Goal: Task Accomplishment & Management: Complete application form

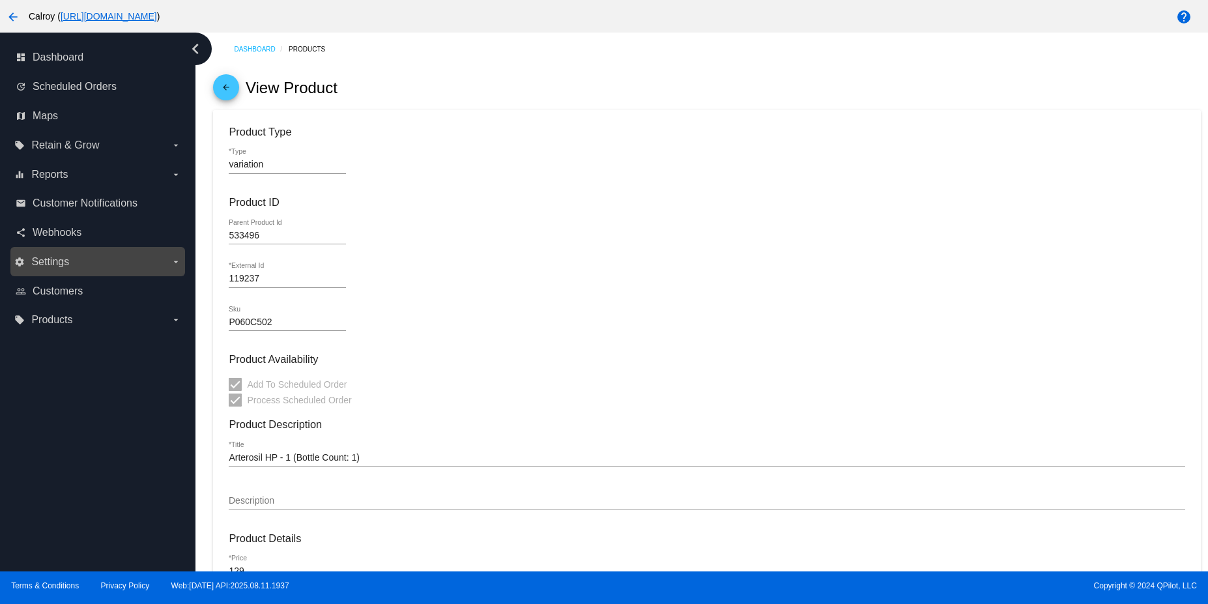
click at [139, 259] on label "settings Settings arrow_drop_down" at bounding box center [97, 261] width 166 height 21
click at [0, 0] on input "settings Settings arrow_drop_down" at bounding box center [0, 0] width 0 height 0
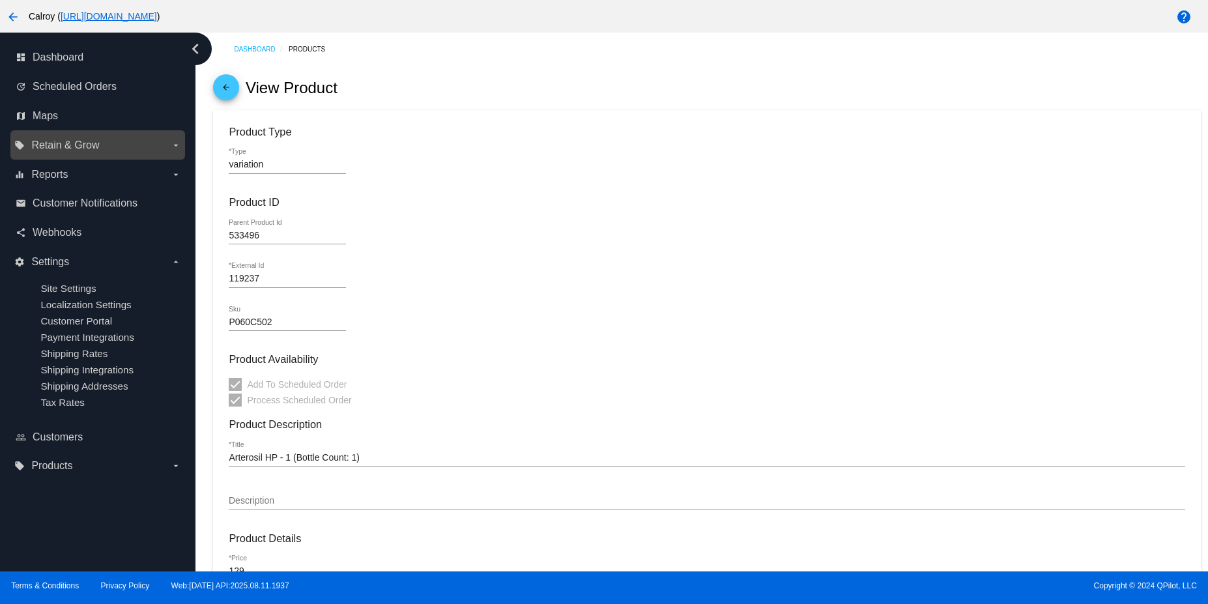
click at [180, 149] on icon "arrow_drop_down" at bounding box center [176, 145] width 10 height 10
click at [0, 0] on input "local_offer Retain & Grow arrow_drop_down" at bounding box center [0, 0] width 0 height 0
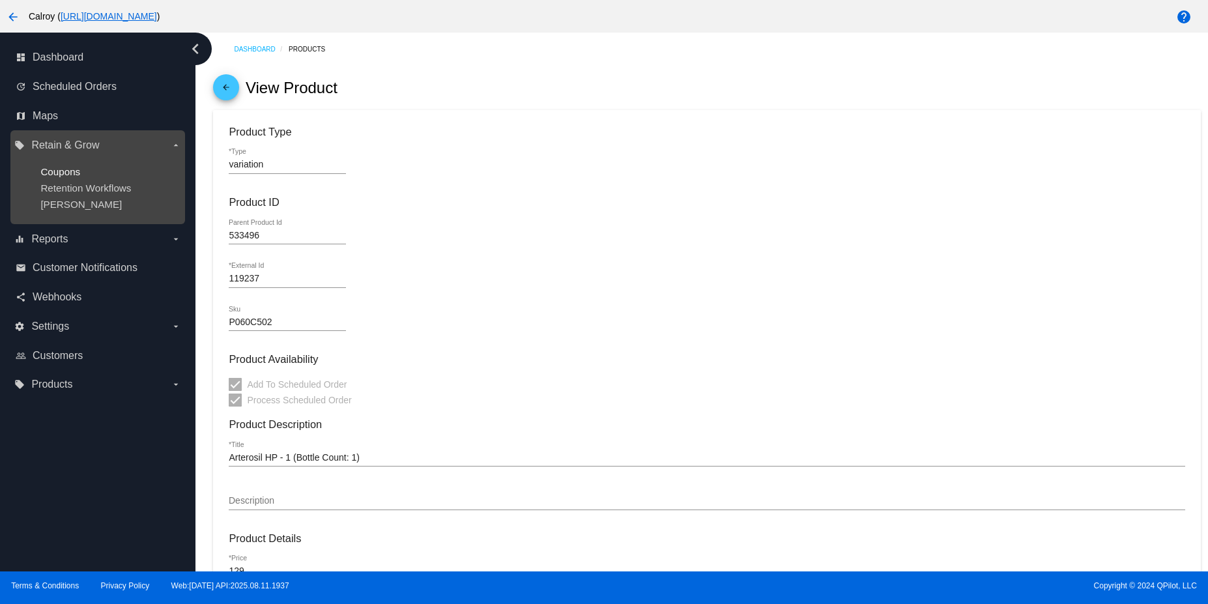
click at [77, 169] on span "Coupons" at bounding box center [60, 171] width 40 height 11
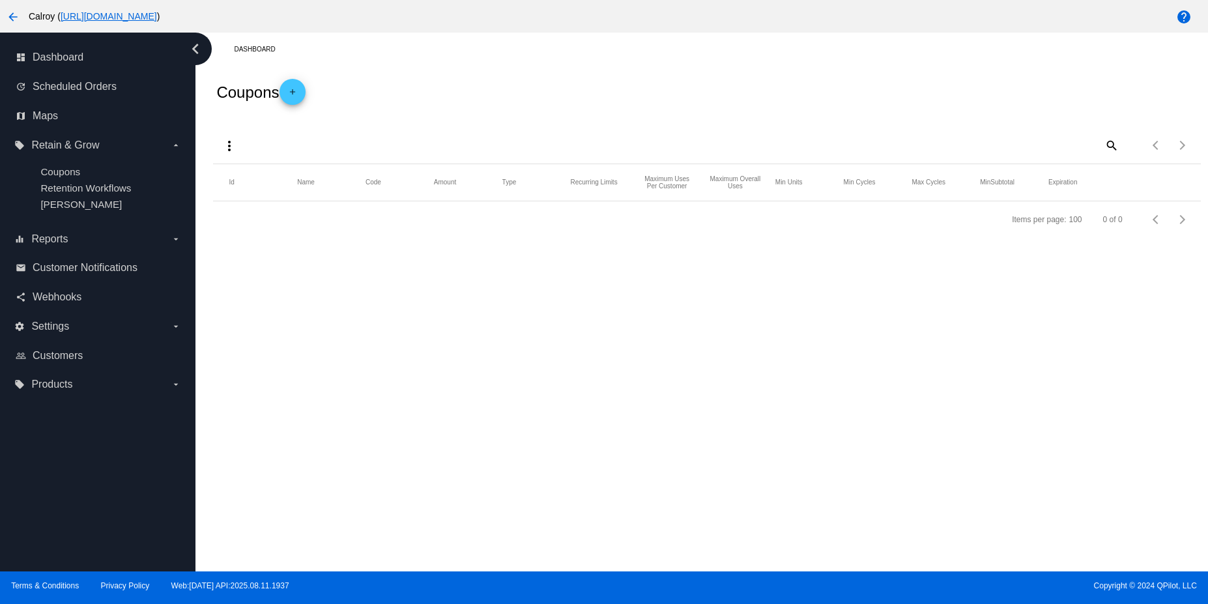
click at [14, 12] on mat-icon "arrow_back" at bounding box center [13, 17] width 16 height 16
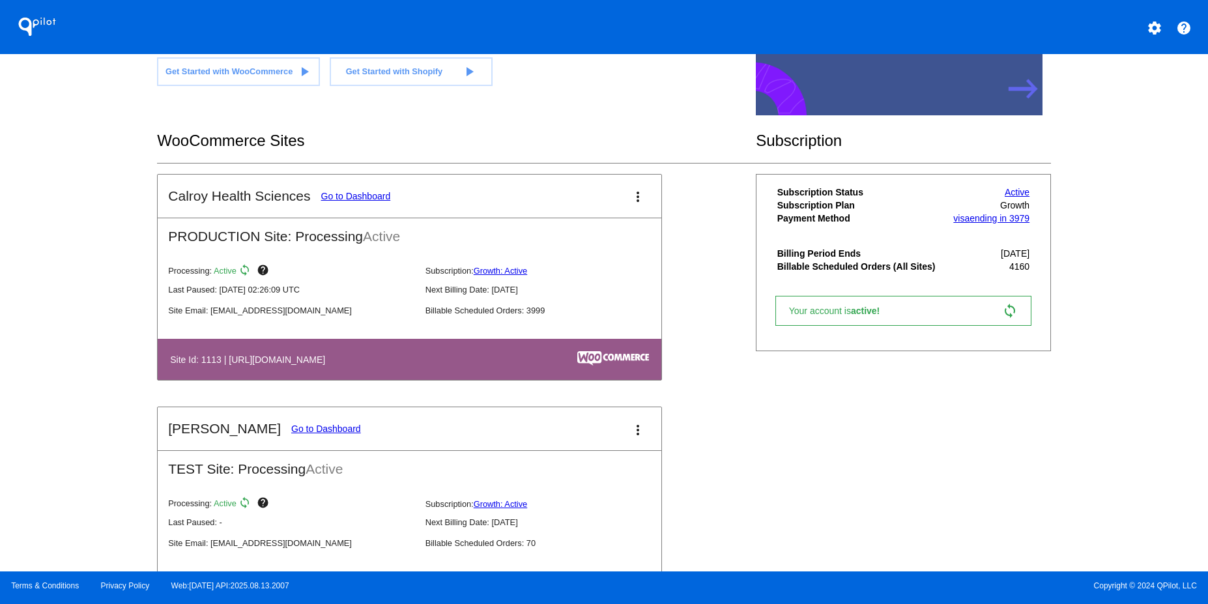
scroll to position [391, 0]
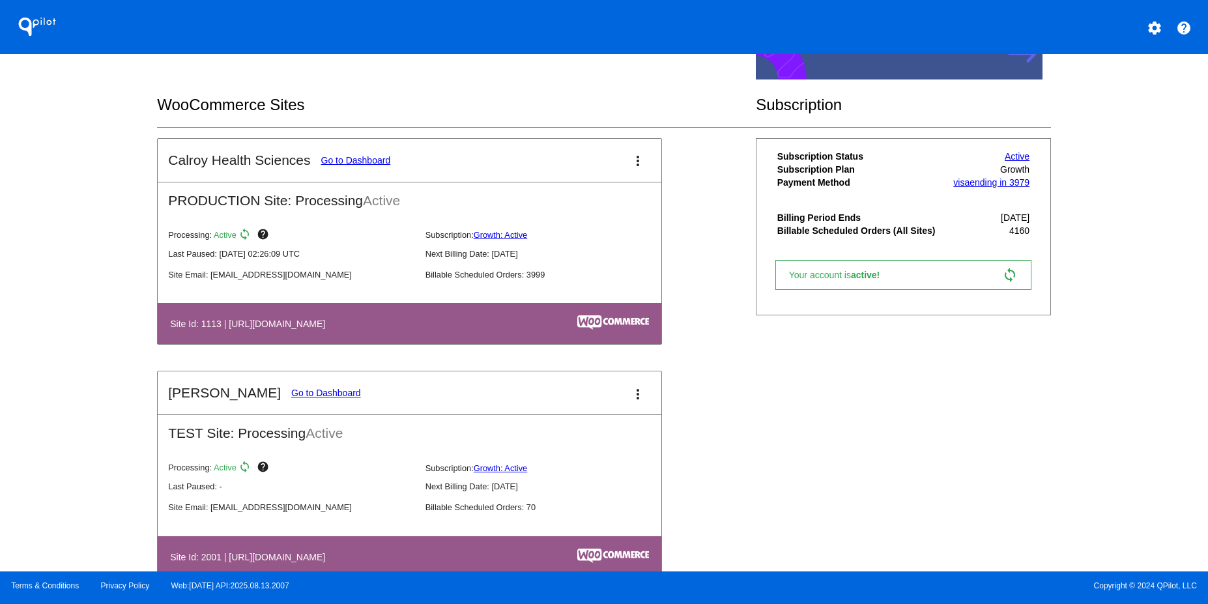
click at [350, 158] on link "Go to Dashboard" at bounding box center [356, 160] width 70 height 10
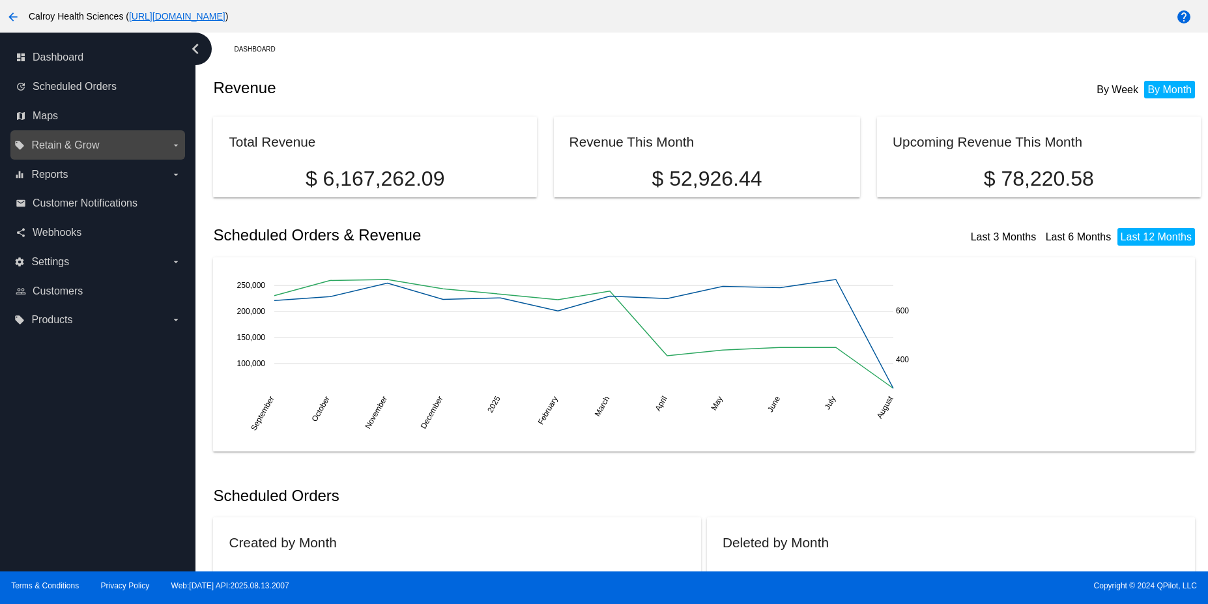
click at [94, 139] on span "Retain & Grow" at bounding box center [65, 145] width 68 height 12
click at [0, 0] on input "local_offer Retain & Grow arrow_drop_down" at bounding box center [0, 0] width 0 height 0
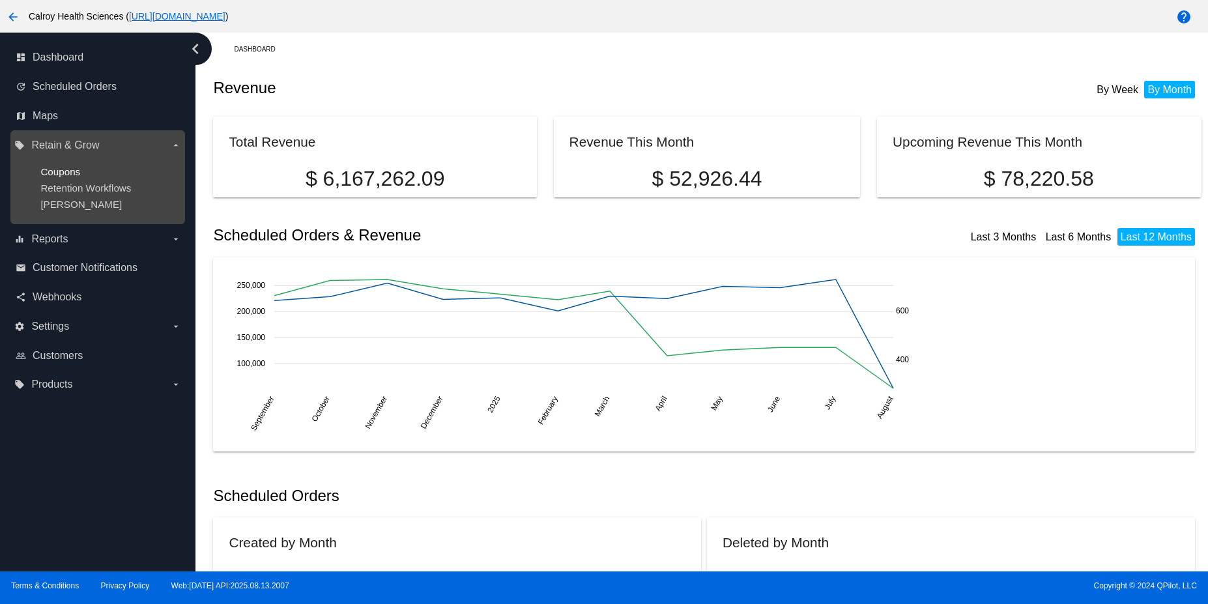
click at [64, 177] on span "Coupons" at bounding box center [60, 171] width 40 height 11
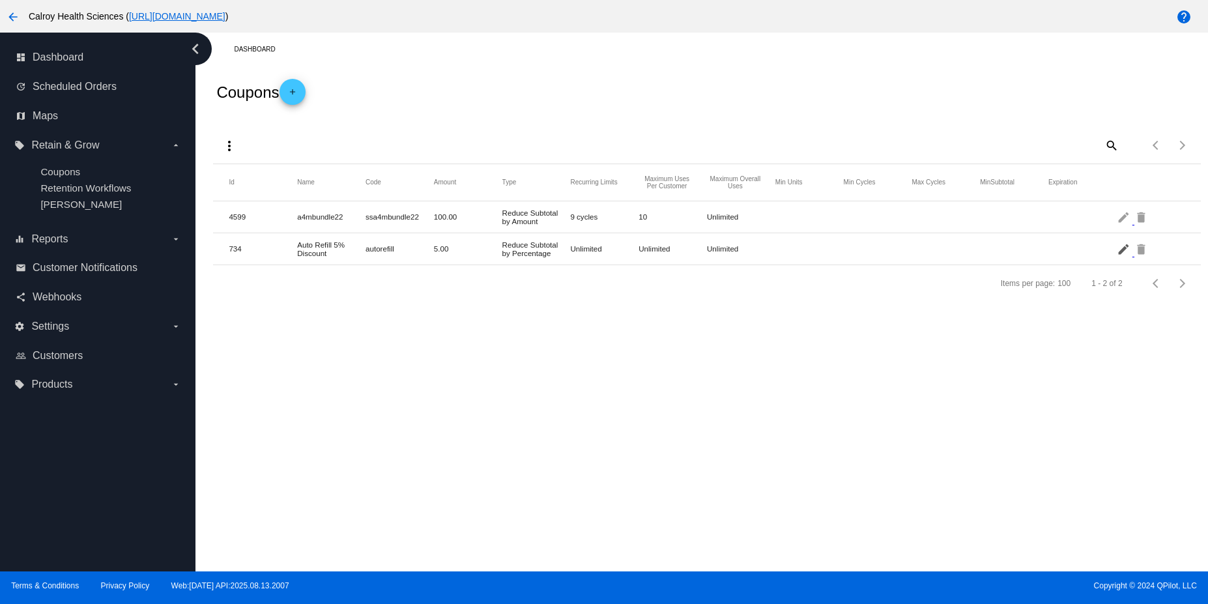
click at [1120, 253] on mat-icon "edit" at bounding box center [1125, 248] width 16 height 20
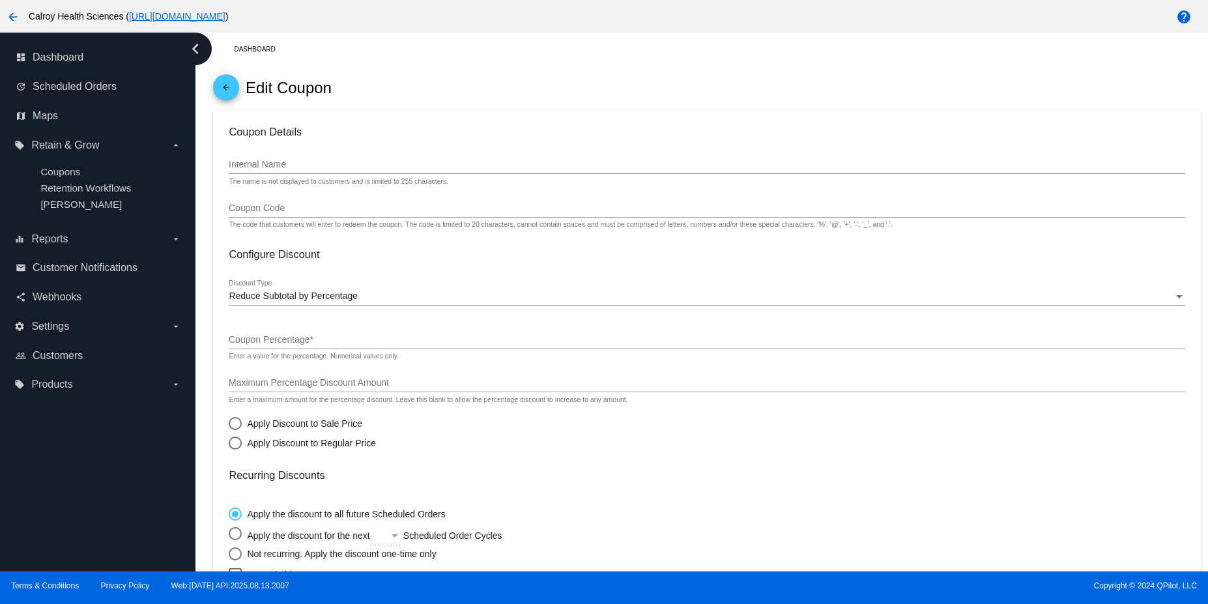
type input "Auto Refill 5% Discount"
type input "autorefill"
type input "5"
radio input "true"
checkbox input "true"
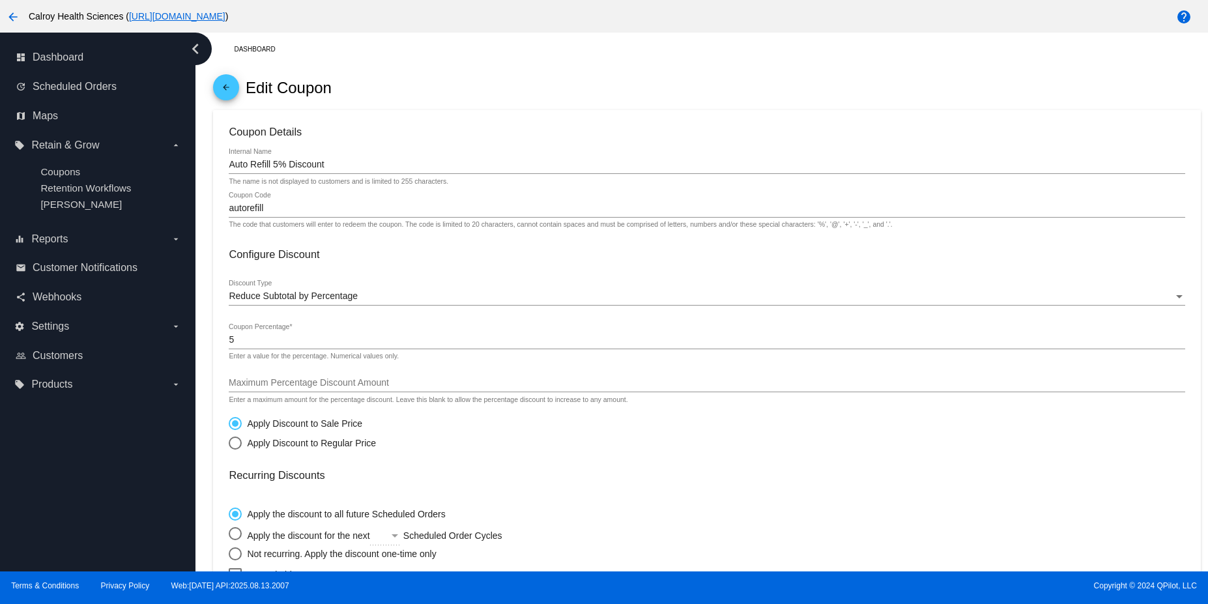
click at [354, 158] on div "Auto Refill 5% Discount Internal Name" at bounding box center [707, 161] width 956 height 25
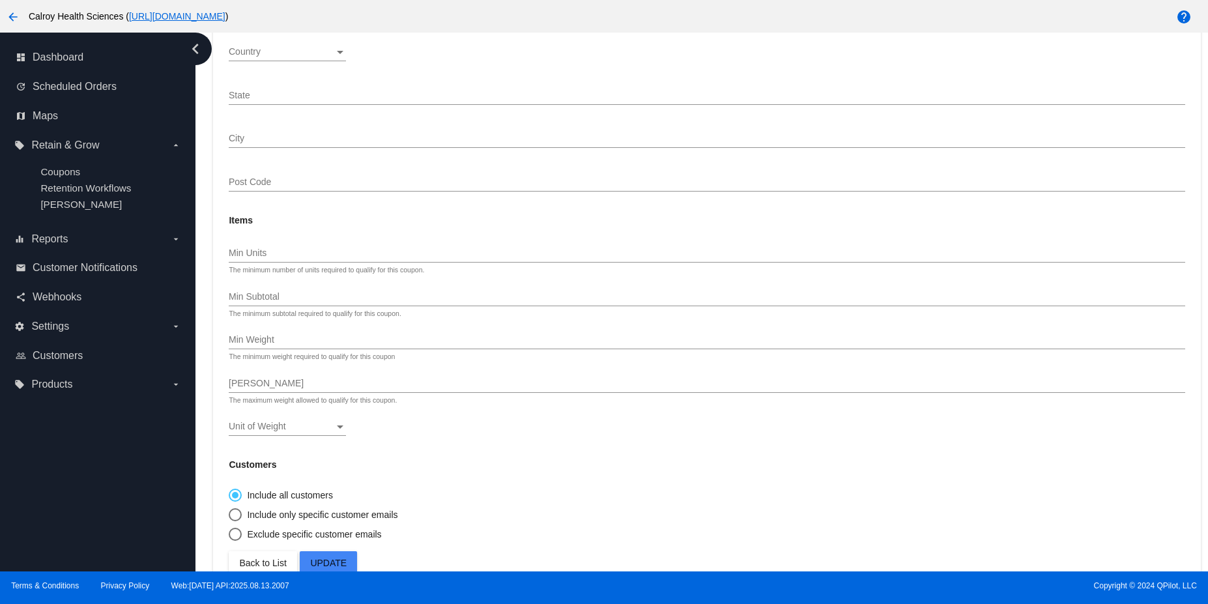
scroll to position [993, 0]
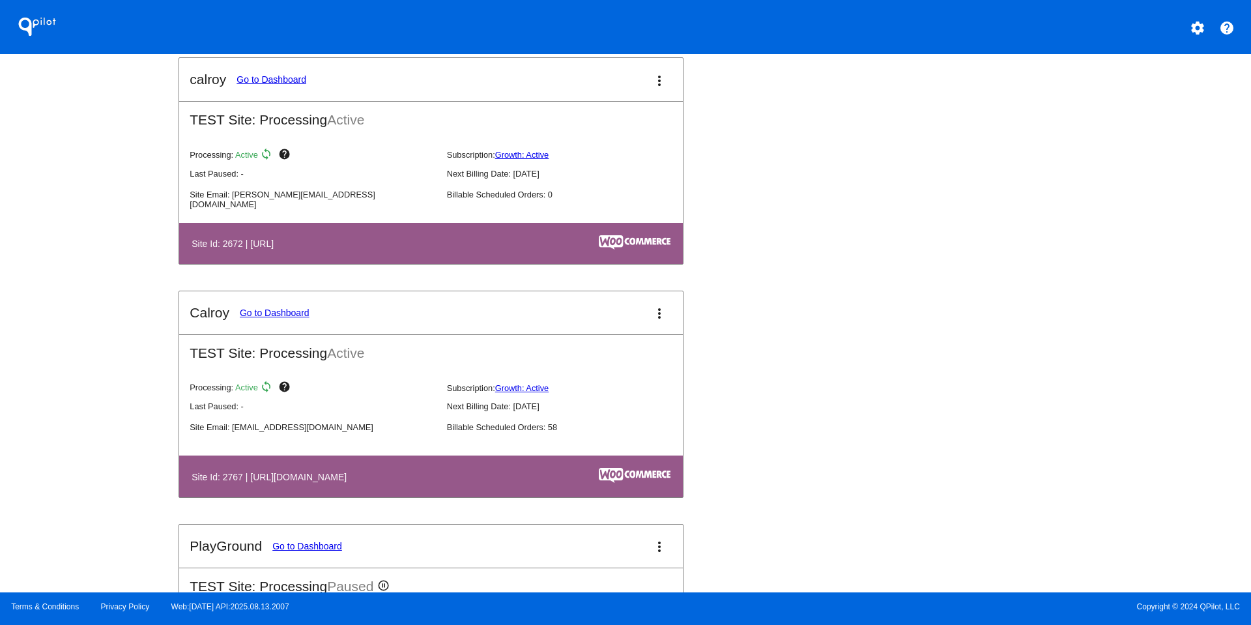
scroll to position [1173, 0]
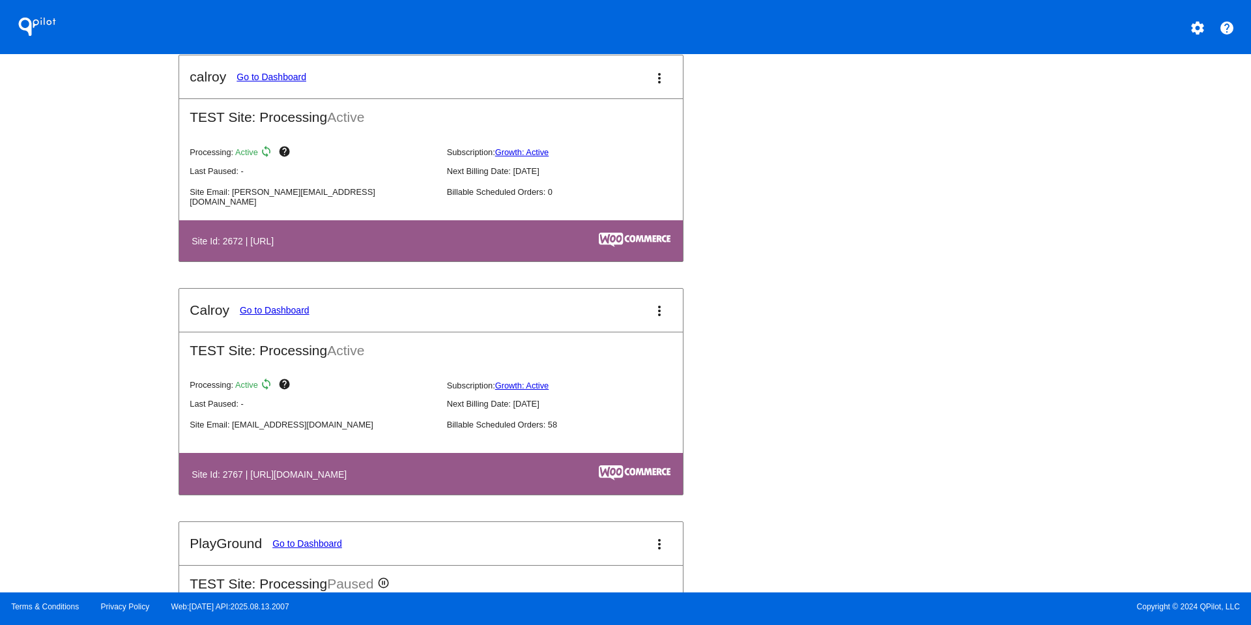
click at [271, 313] on link "Go to Dashboard" at bounding box center [275, 310] width 70 height 10
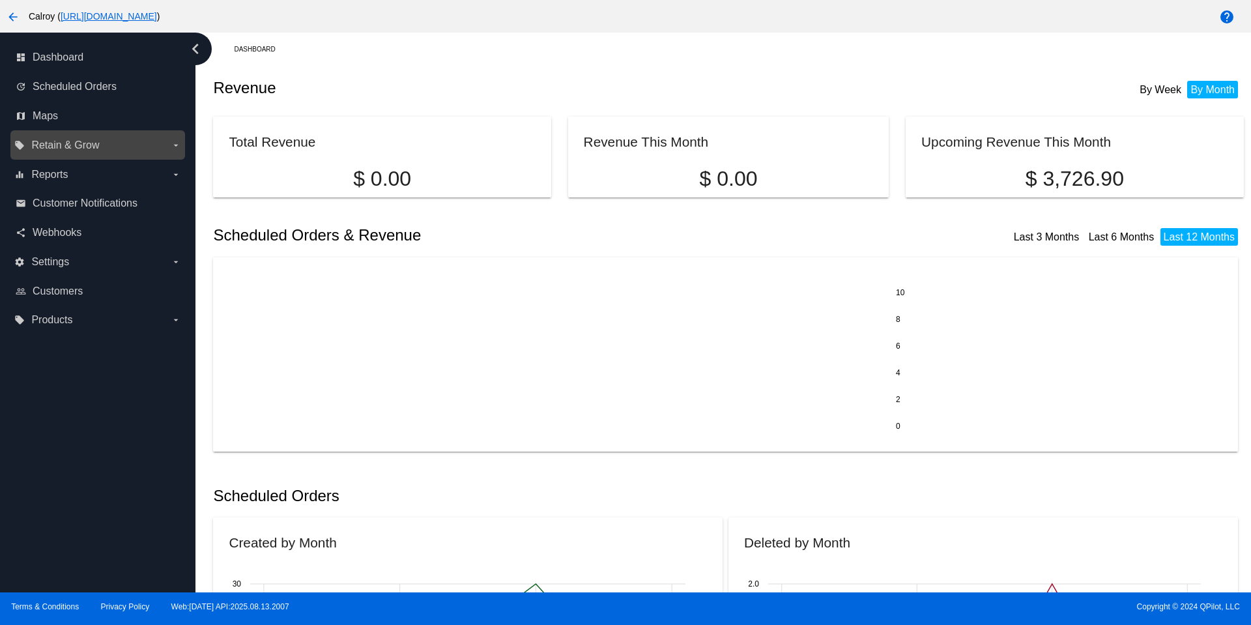
click at [122, 143] on label "local_offer Retain & Grow arrow_drop_down" at bounding box center [97, 145] width 166 height 21
click at [0, 0] on input "local_offer Retain & Grow arrow_drop_down" at bounding box center [0, 0] width 0 height 0
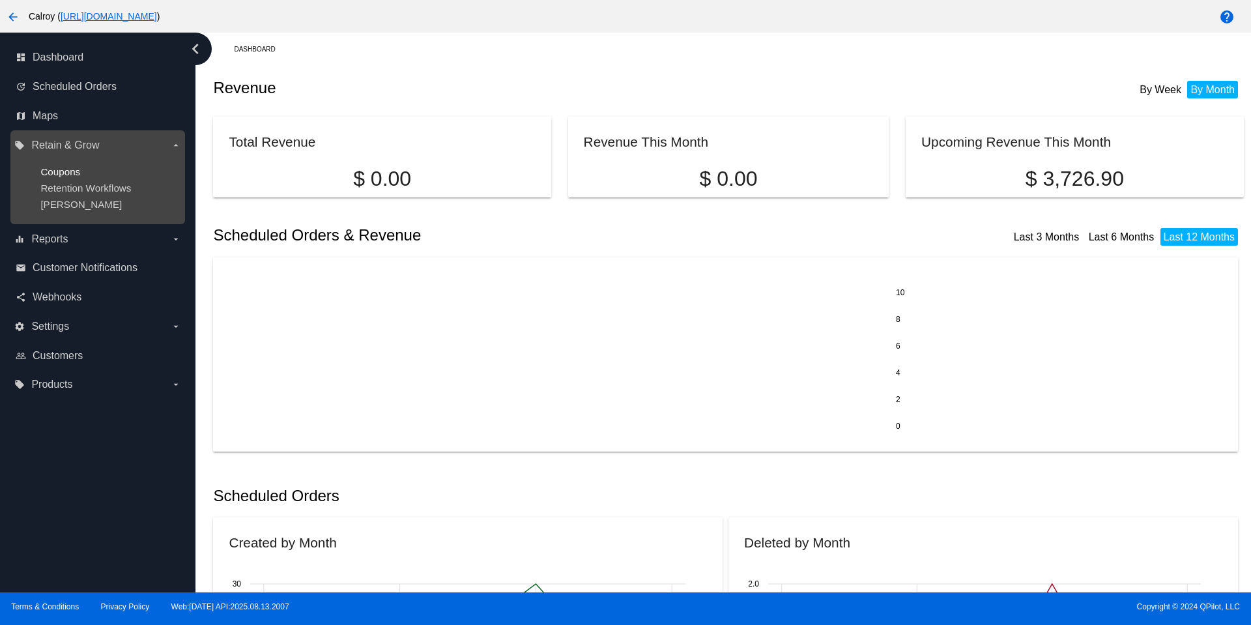
click at [65, 168] on span "Coupons" at bounding box center [60, 171] width 40 height 11
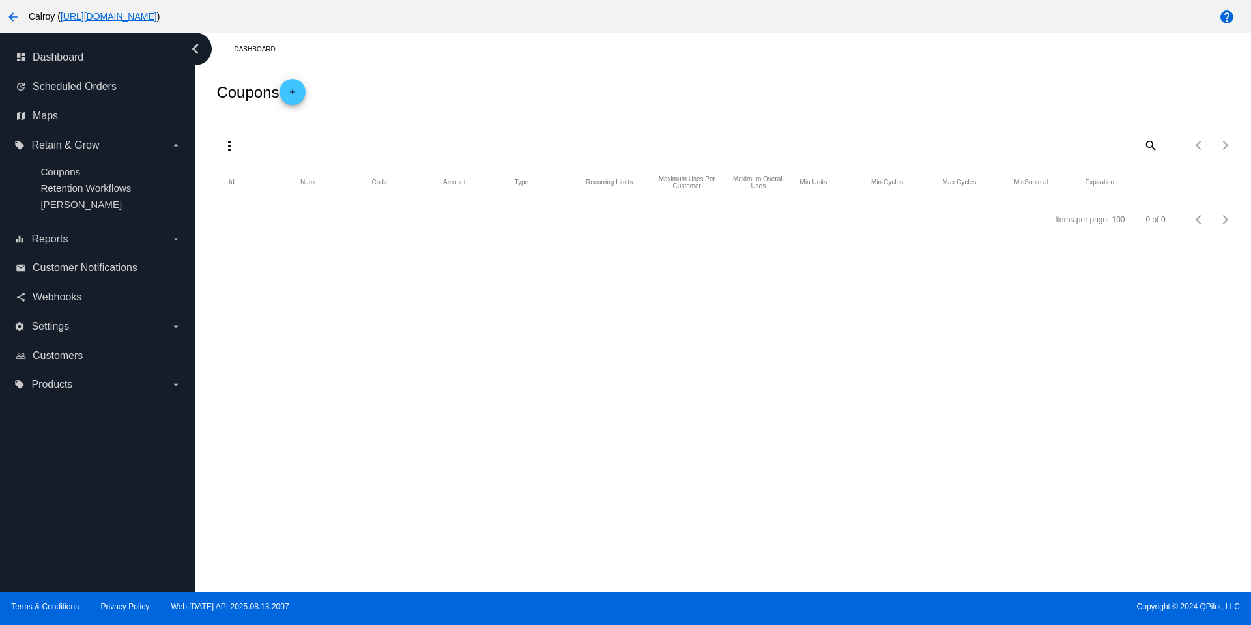
click at [291, 96] on mat-icon "add" at bounding box center [293, 95] width 16 height 16
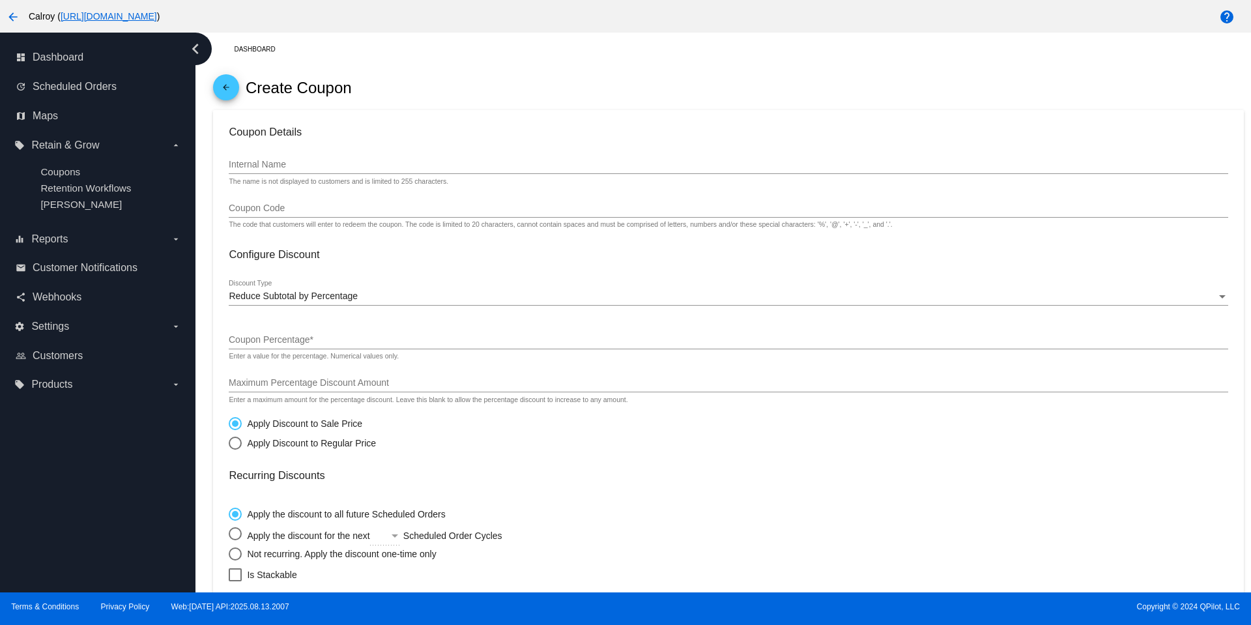
click at [250, 162] on input "Internal Name" at bounding box center [728, 165] width 999 height 10
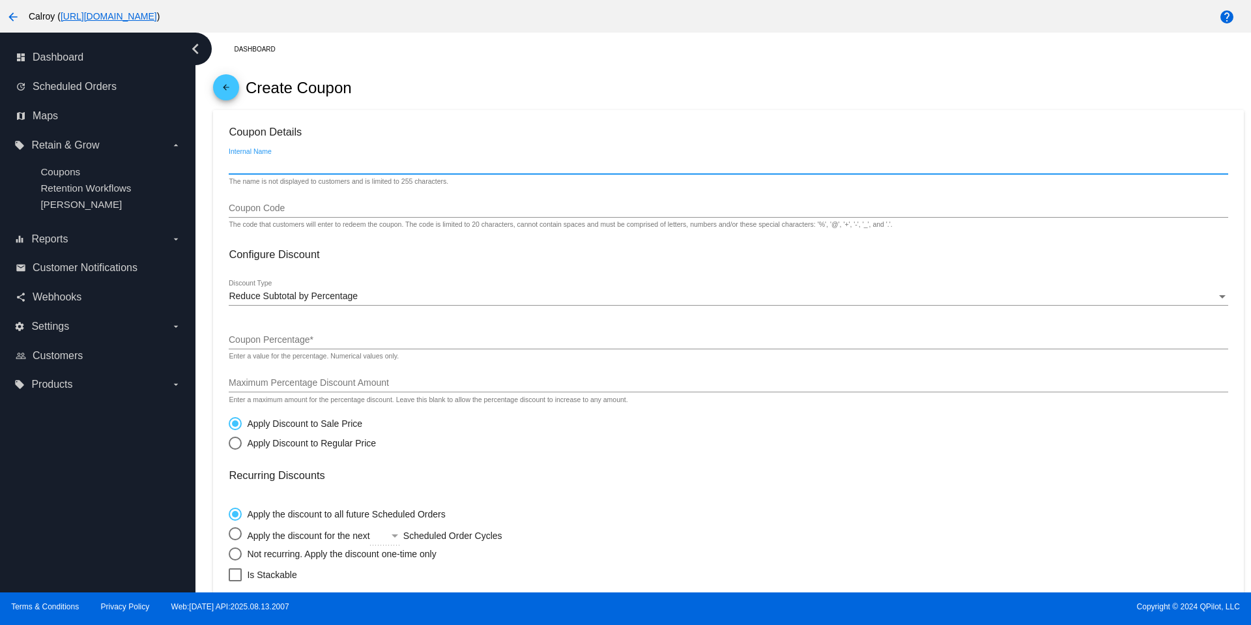
paste input "Auto Refill 5% Discount"
type input "Auto Refill 5% Discount"
click at [266, 206] on input "Coupon Code" at bounding box center [728, 208] width 999 height 10
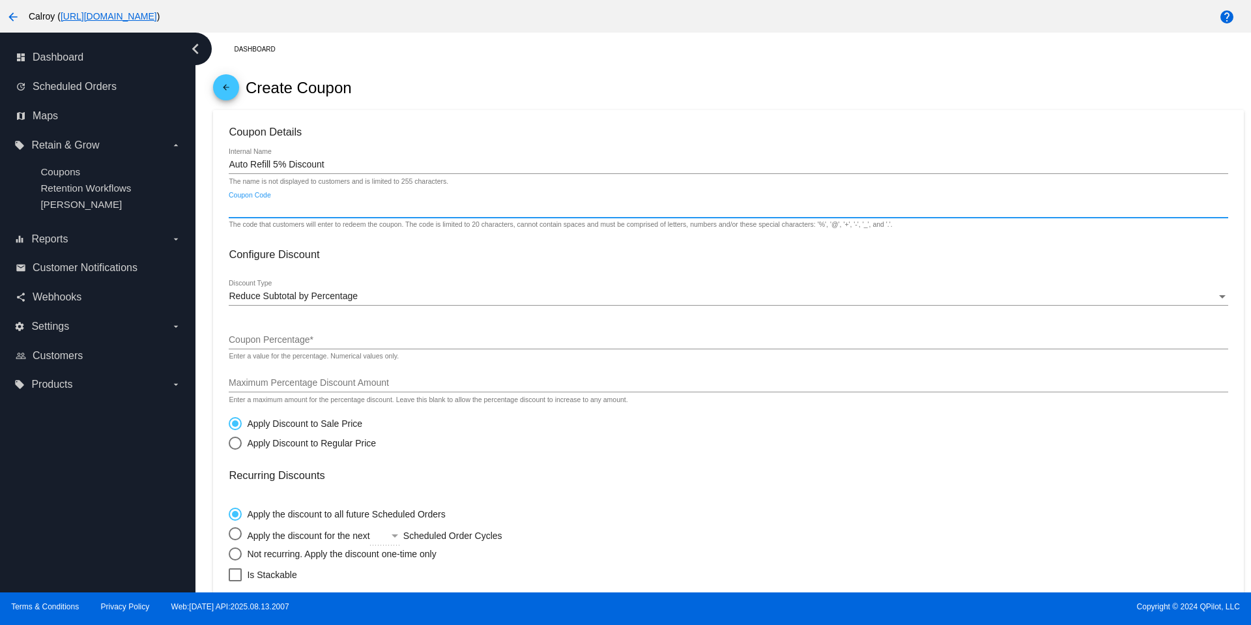
type input "autorefill"
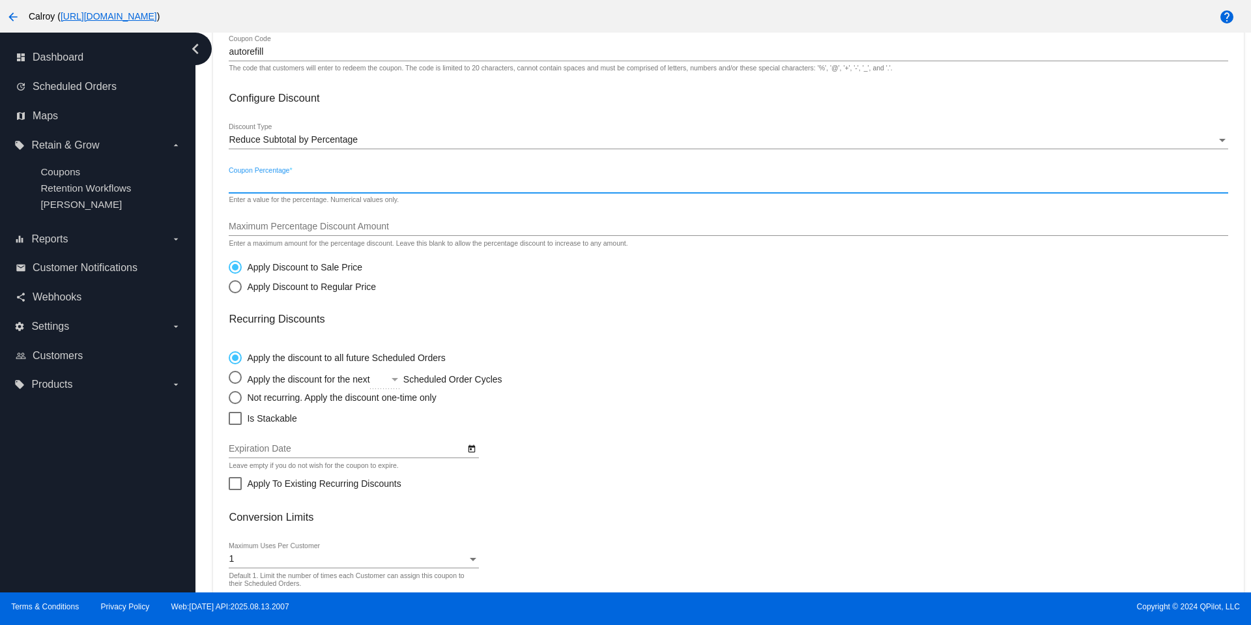
click at [281, 178] on input "Coupon Percentage *" at bounding box center [728, 183] width 999 height 10
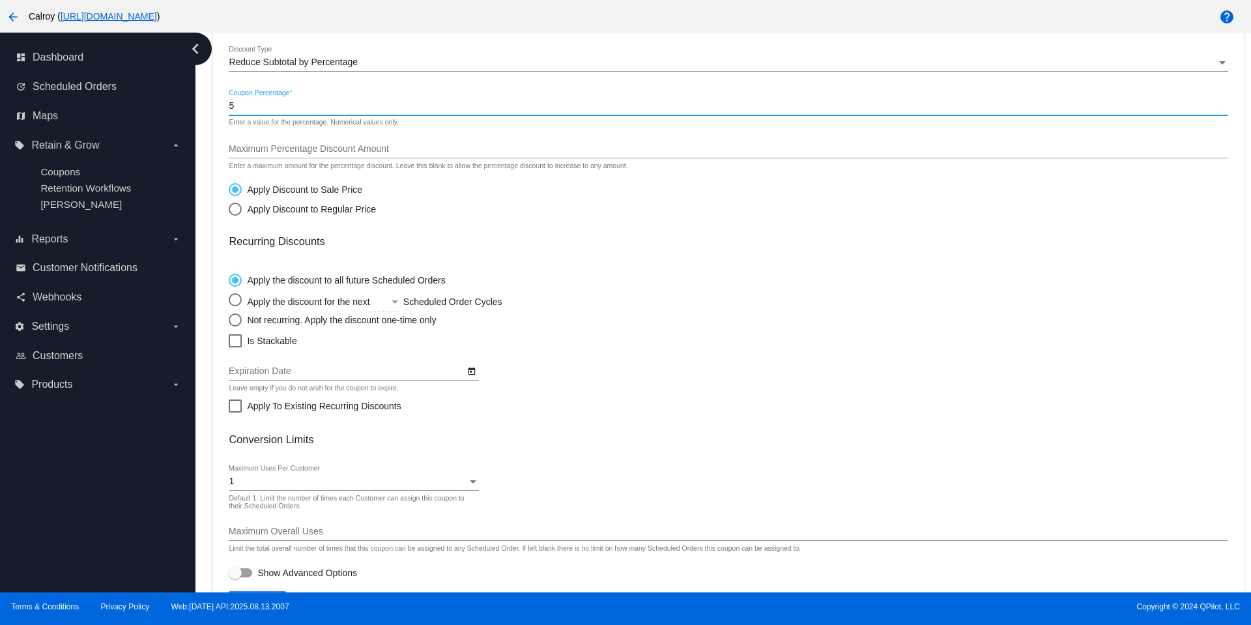
scroll to position [272, 0]
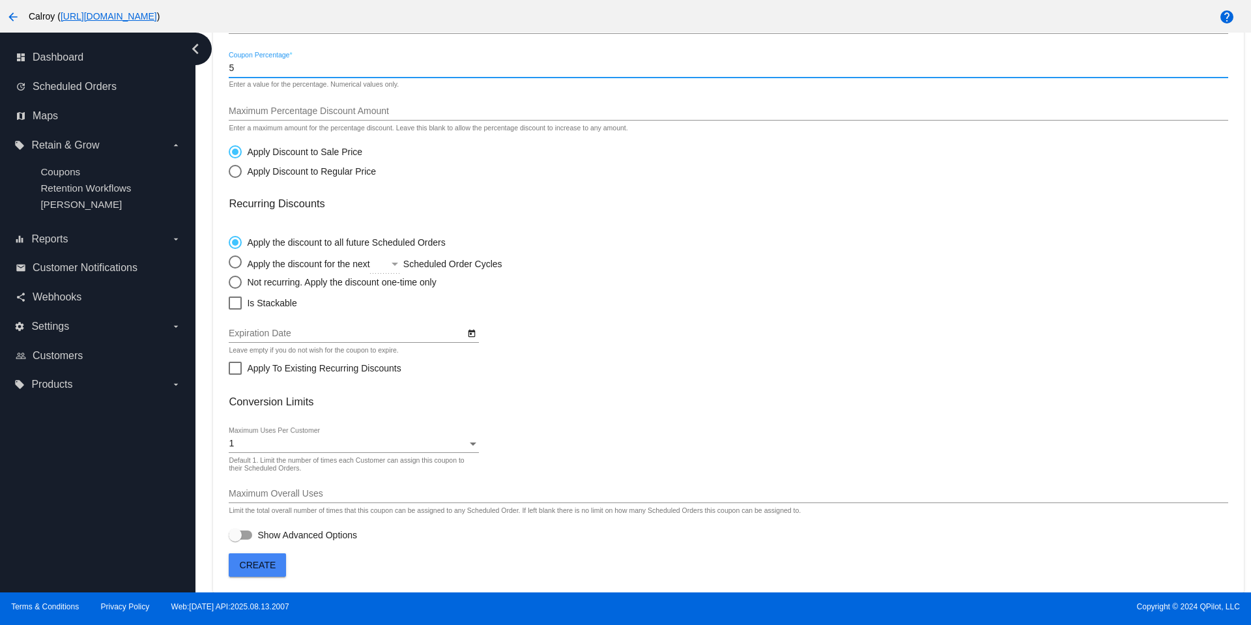
type input "5"
click at [470, 443] on div at bounding box center [473, 443] width 7 height 3
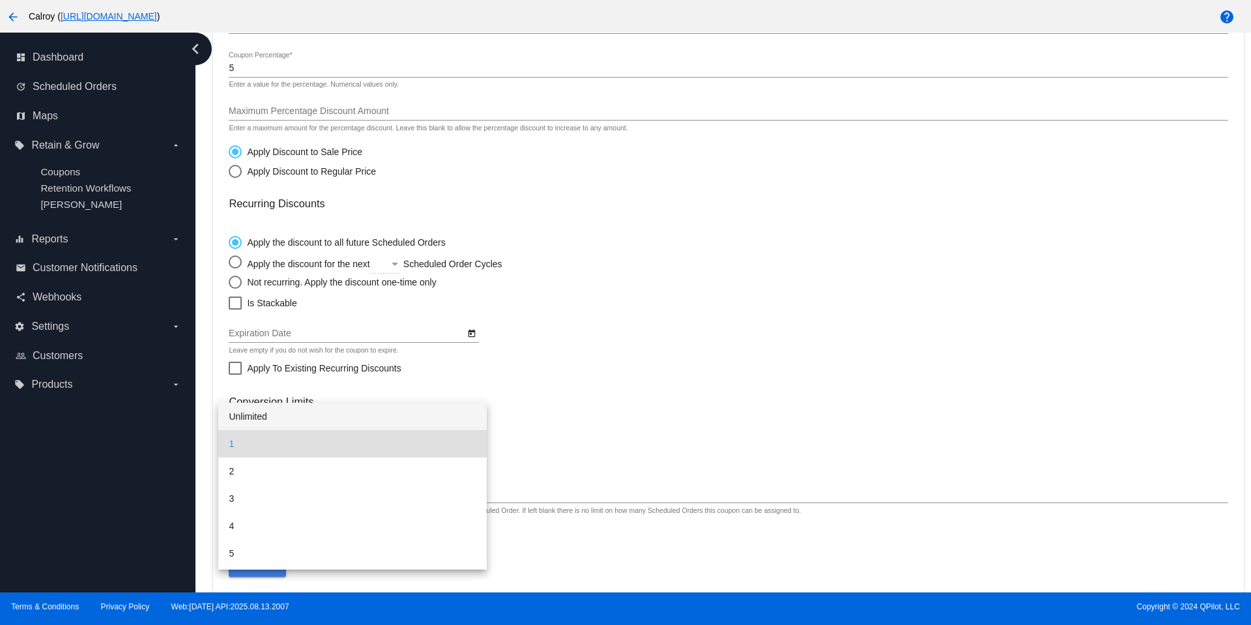
click at [317, 416] on span "Unlimited" at bounding box center [353, 416] width 248 height 27
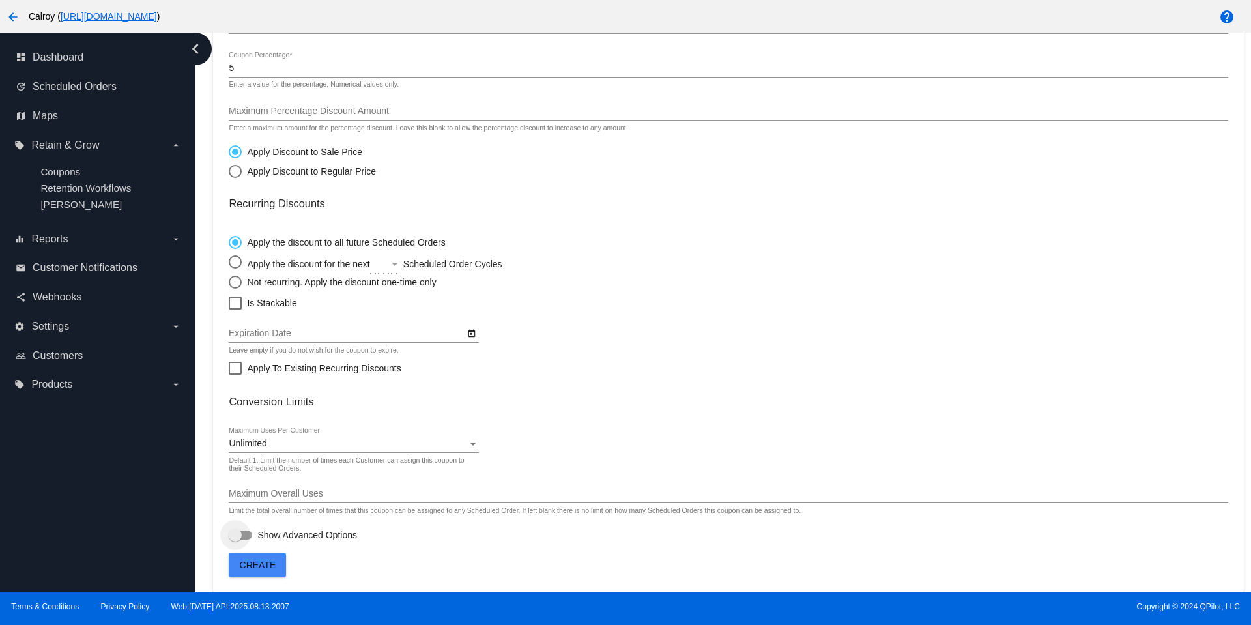
click at [240, 534] on div at bounding box center [235, 534] width 13 height 13
click at [235, 539] on input "Show Advanced Options" at bounding box center [235, 539] width 1 height 1
checkbox input "true"
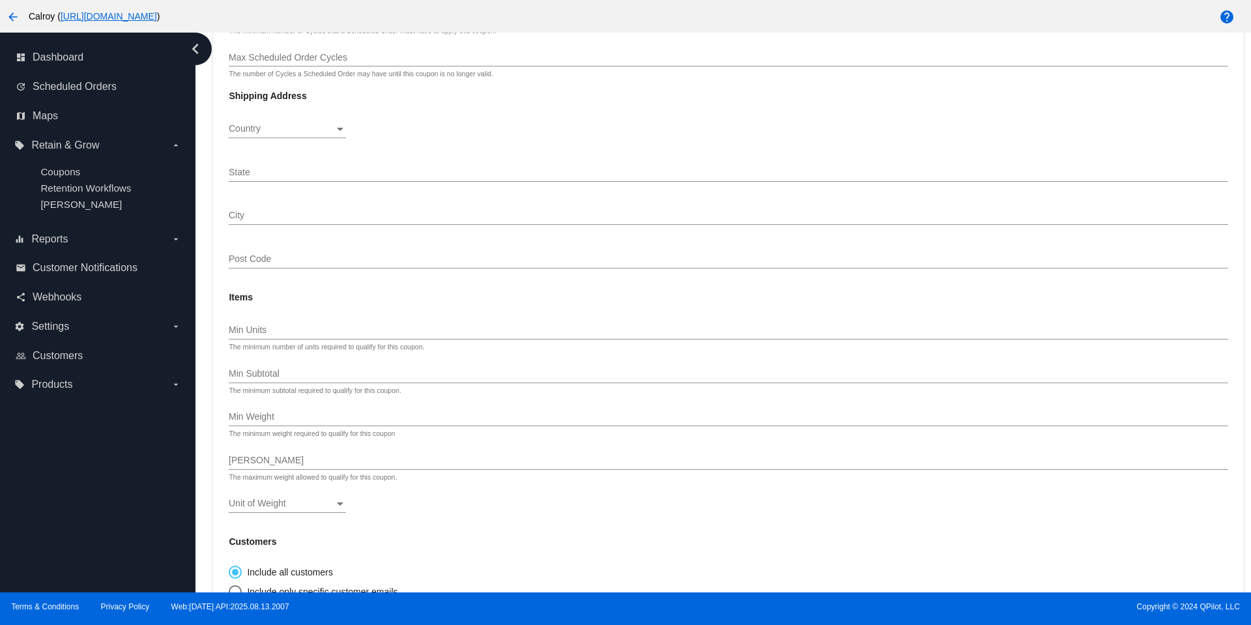
scroll to position [972, 0]
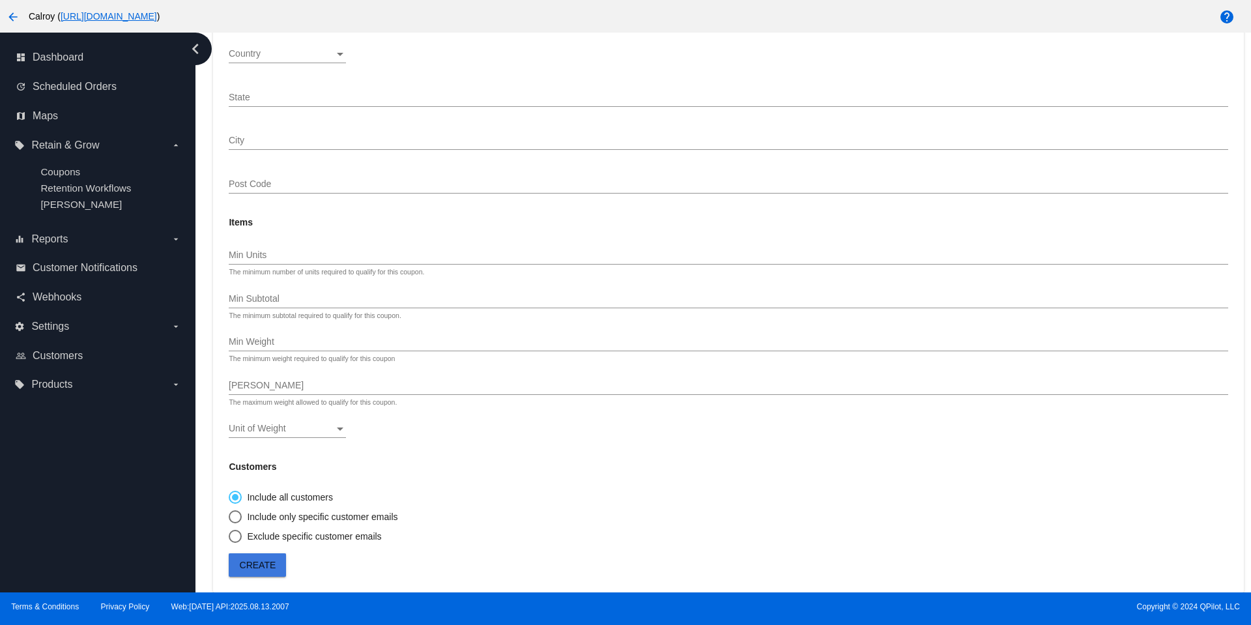
click at [270, 562] on span "Create" at bounding box center [258, 565] width 36 height 10
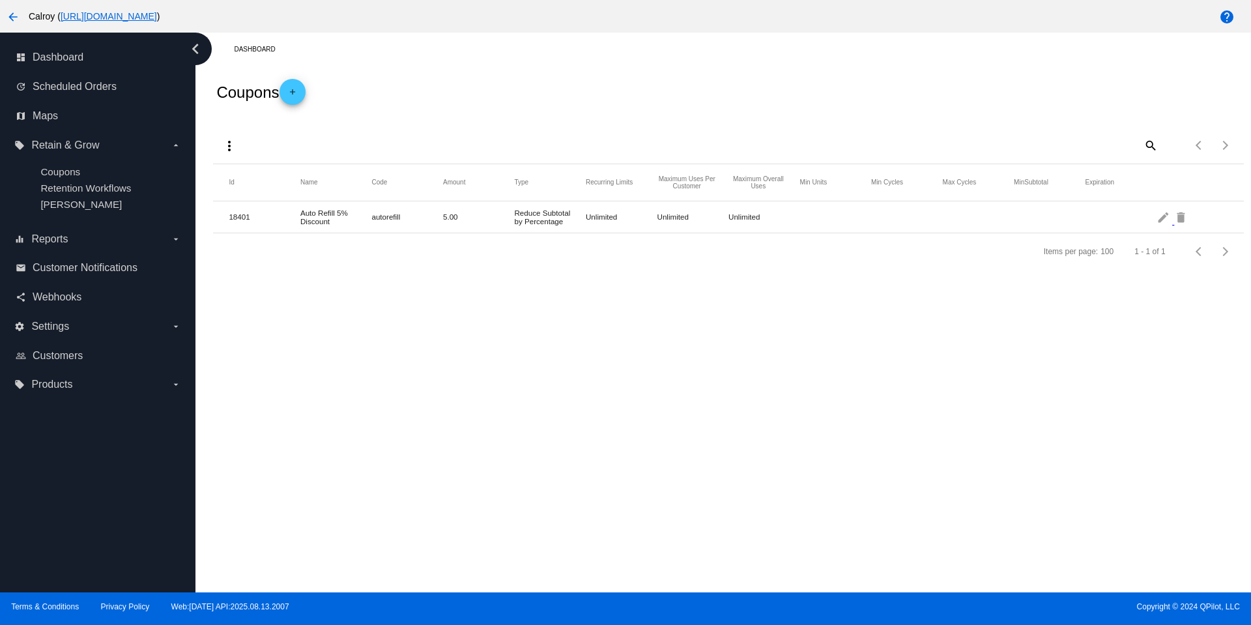
click at [300, 94] on mat-icon "add" at bounding box center [293, 95] width 16 height 16
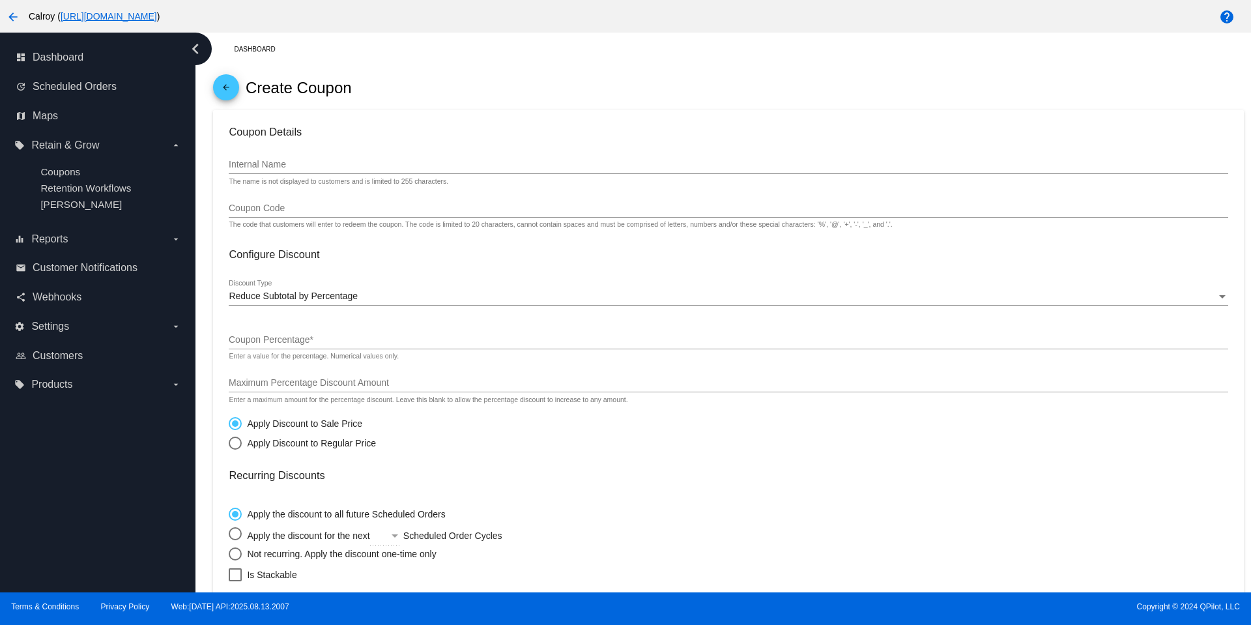
click at [261, 166] on input "Internal Name" at bounding box center [728, 165] width 999 height 10
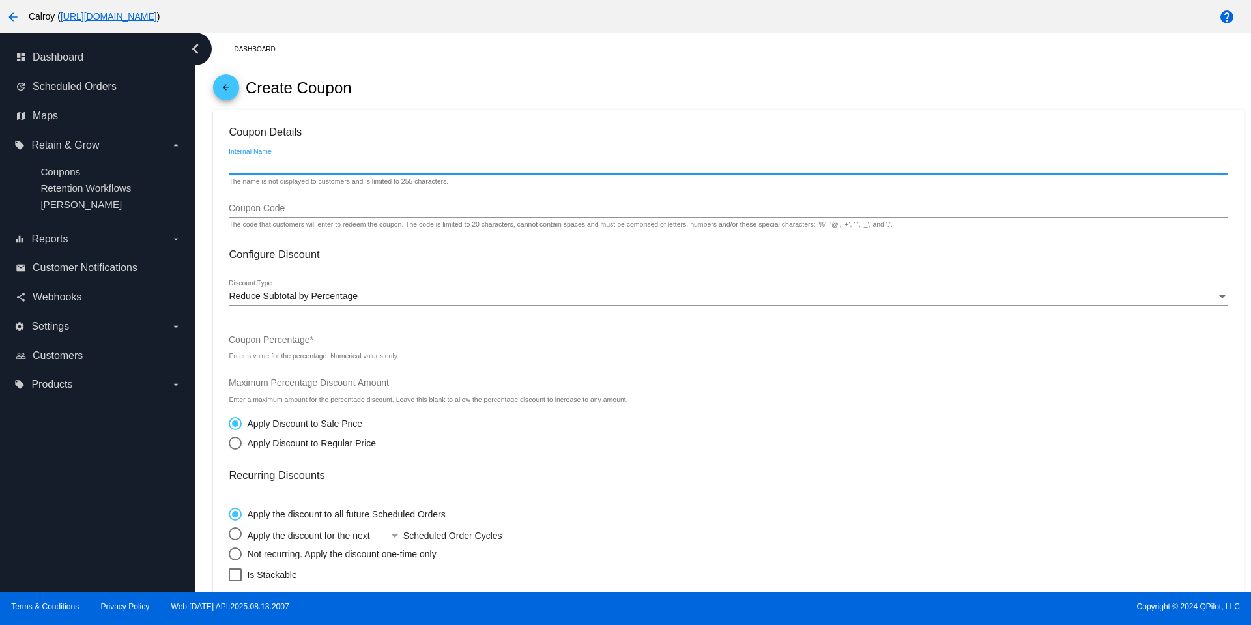
click at [261, 165] on input "Internal Name" at bounding box center [728, 165] width 999 height 10
click at [251, 165] on input "Internal Name" at bounding box center [728, 165] width 999 height 10
paste input "Staff_Usage"
type input "Staff_Usage"
click at [263, 203] on input "Coupon Code" at bounding box center [728, 208] width 999 height 10
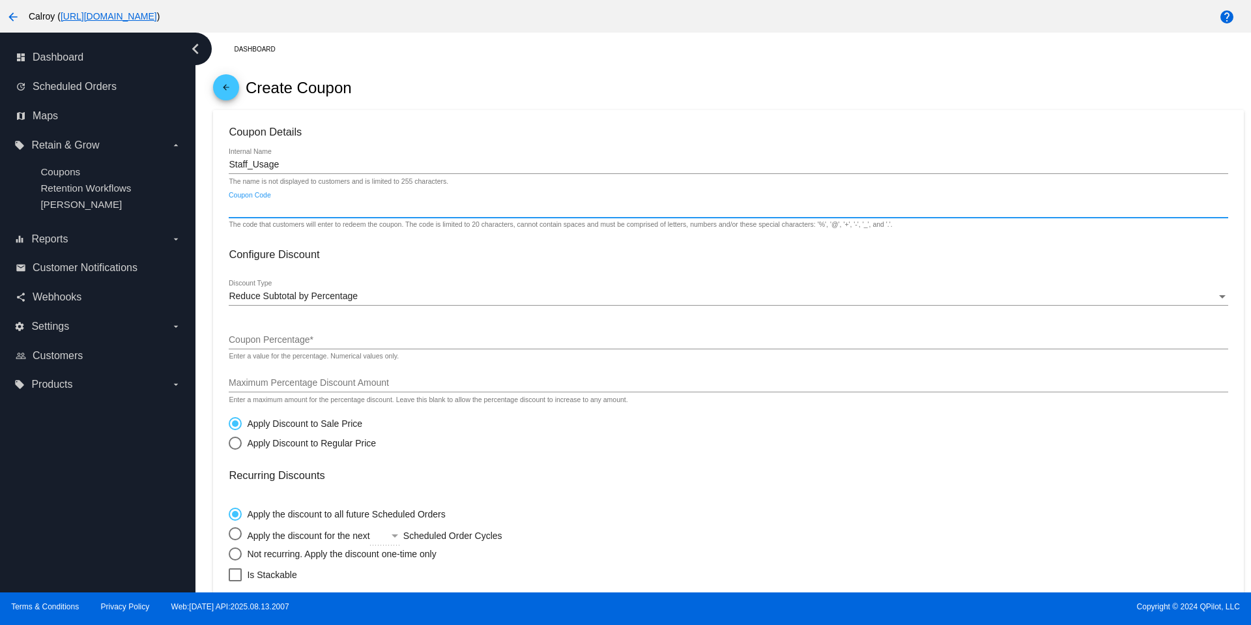
paste input "Staff_Usage"
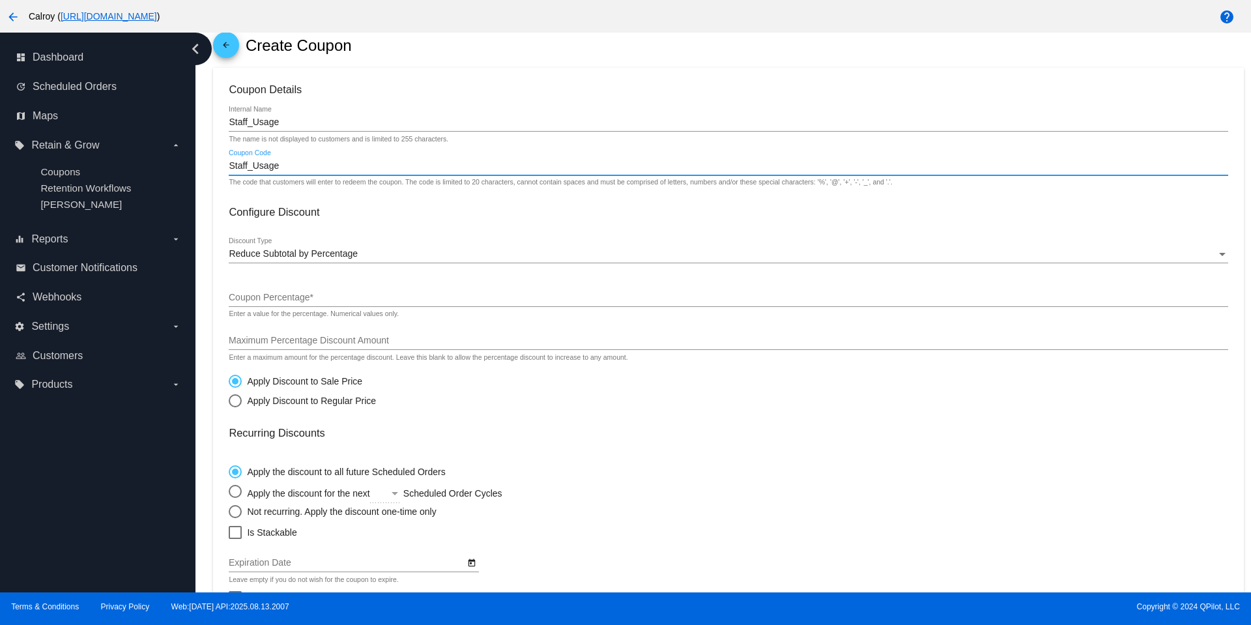
scroll to position [78, 0]
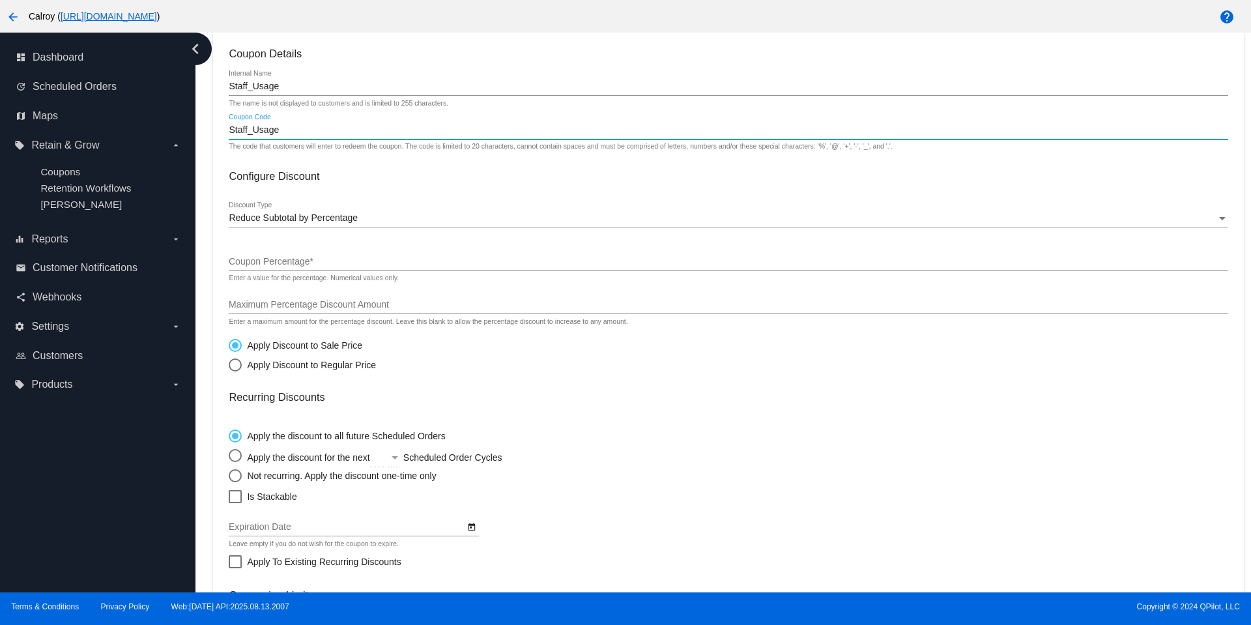
type input "Staff_Usage"
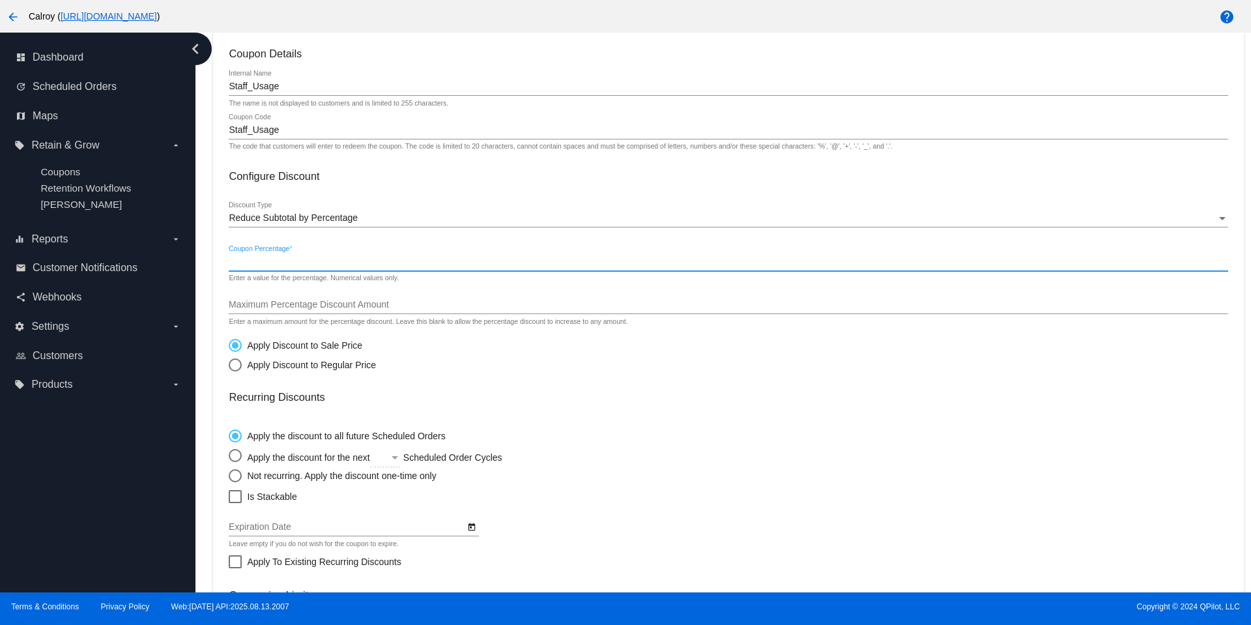
click at [304, 262] on input "Coupon Percentage *" at bounding box center [728, 262] width 999 height 10
type input "100"
click at [398, 203] on div "Reduce Subtotal by Percentage Discount Type" at bounding box center [728, 214] width 999 height 25
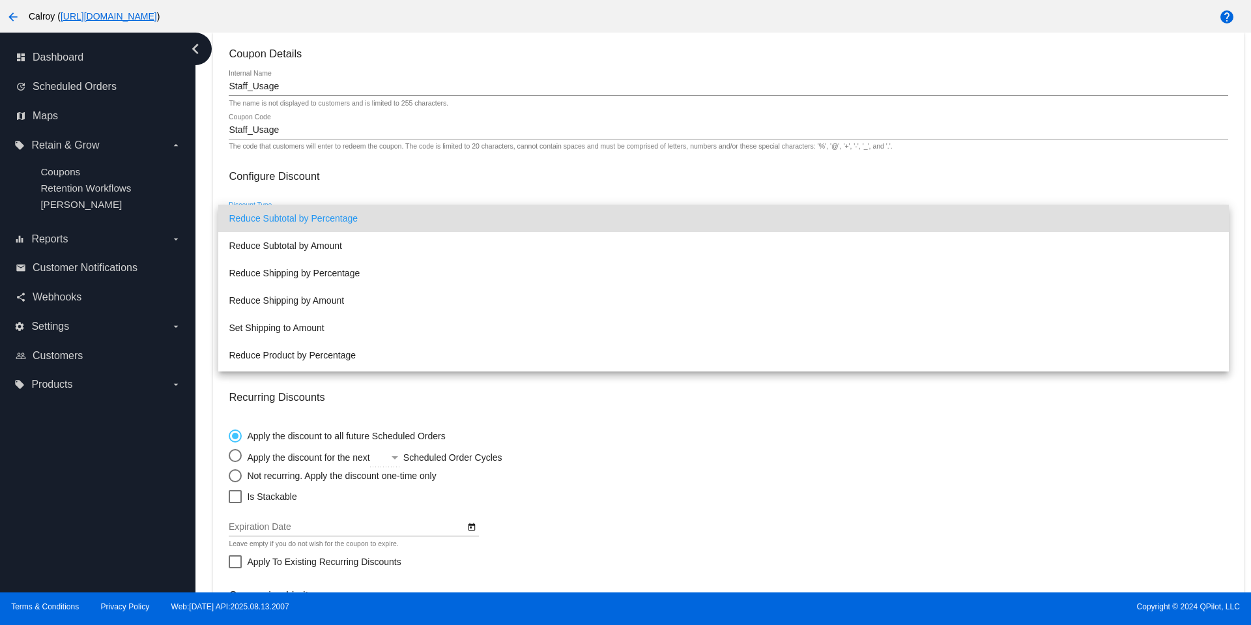
click at [345, 192] on div at bounding box center [625, 312] width 1251 height 625
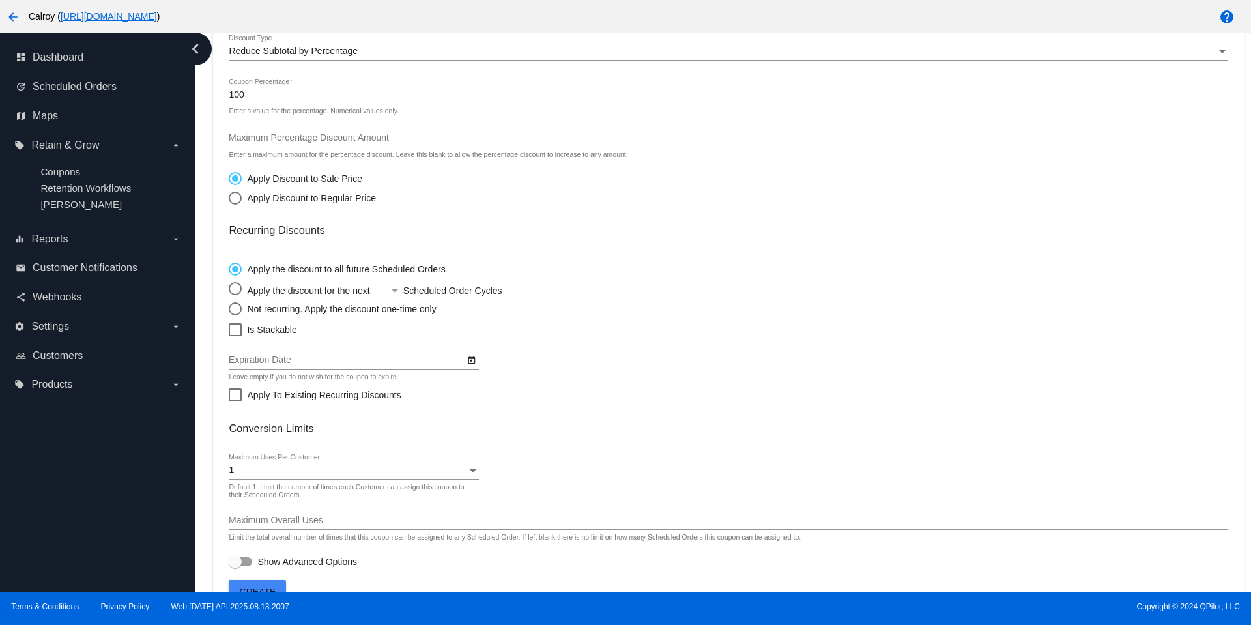
scroll to position [272, 0]
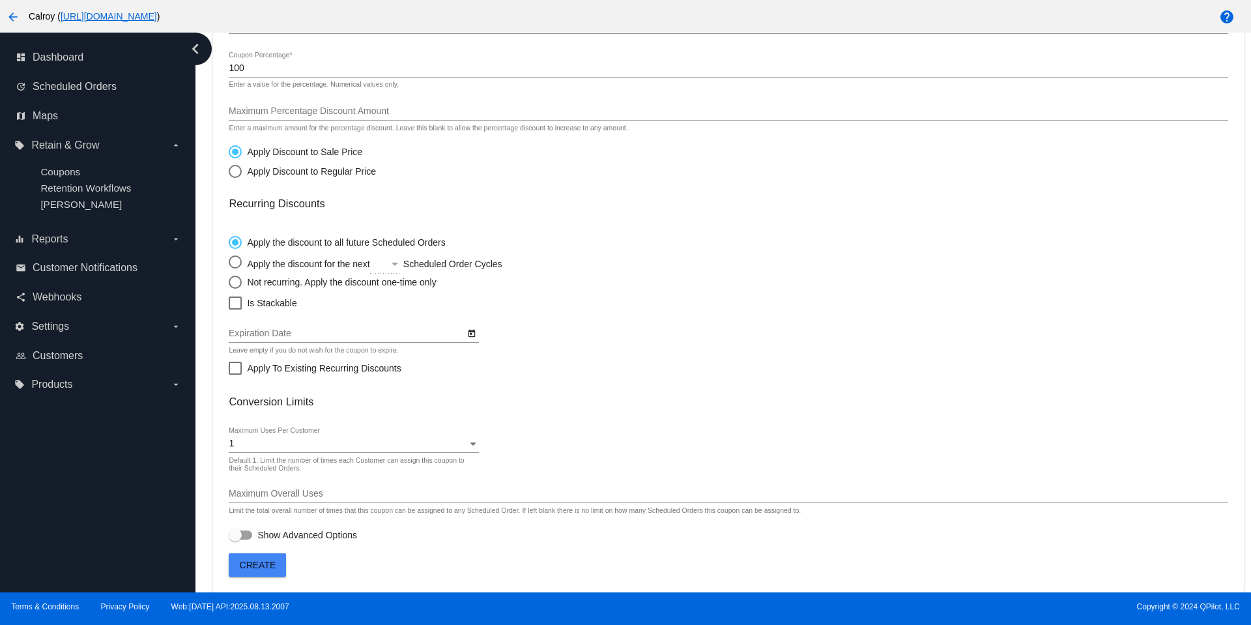
click at [393, 444] on div "1" at bounding box center [348, 443] width 238 height 10
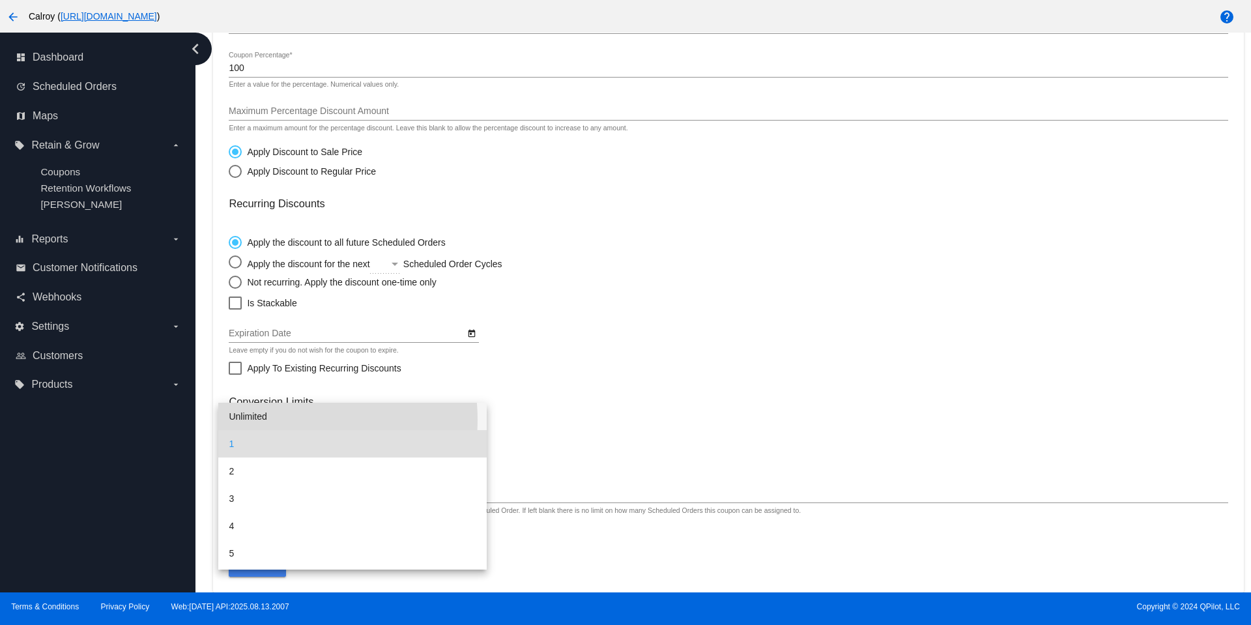
click at [274, 420] on span "Unlimited" at bounding box center [353, 416] width 248 height 27
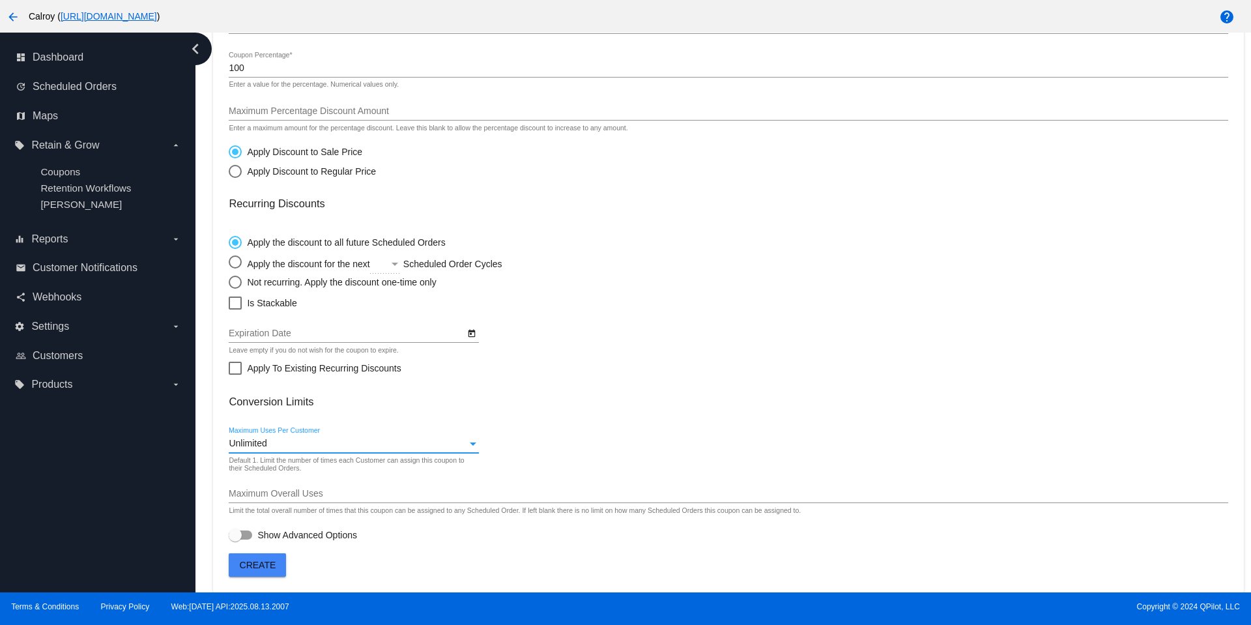
click at [269, 567] on span "Create" at bounding box center [258, 565] width 36 height 10
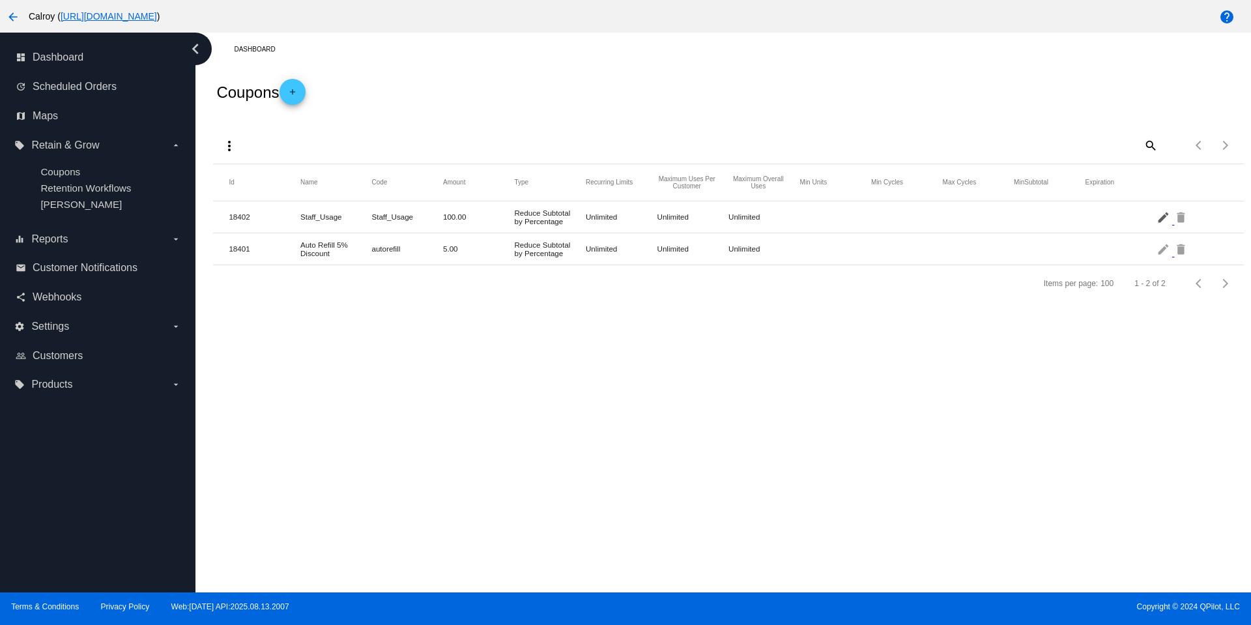
click at [1166, 225] on mat-icon "edit" at bounding box center [1164, 216] width 16 height 20
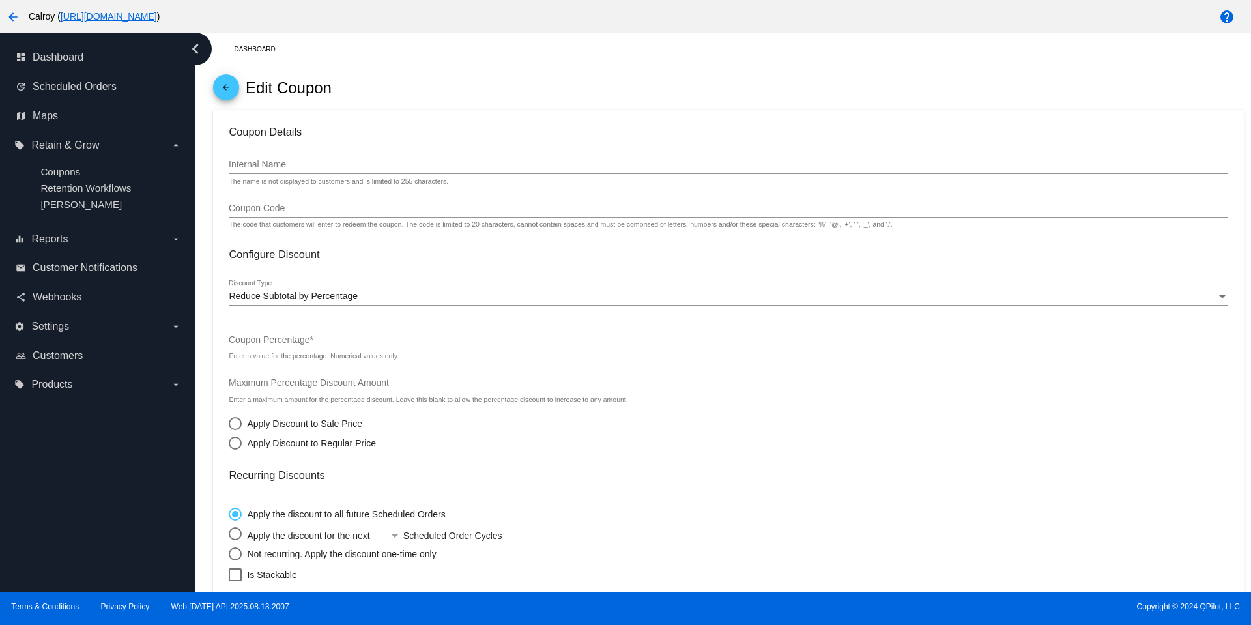
type input "Staff_Usage"
type input "100"
radio input "true"
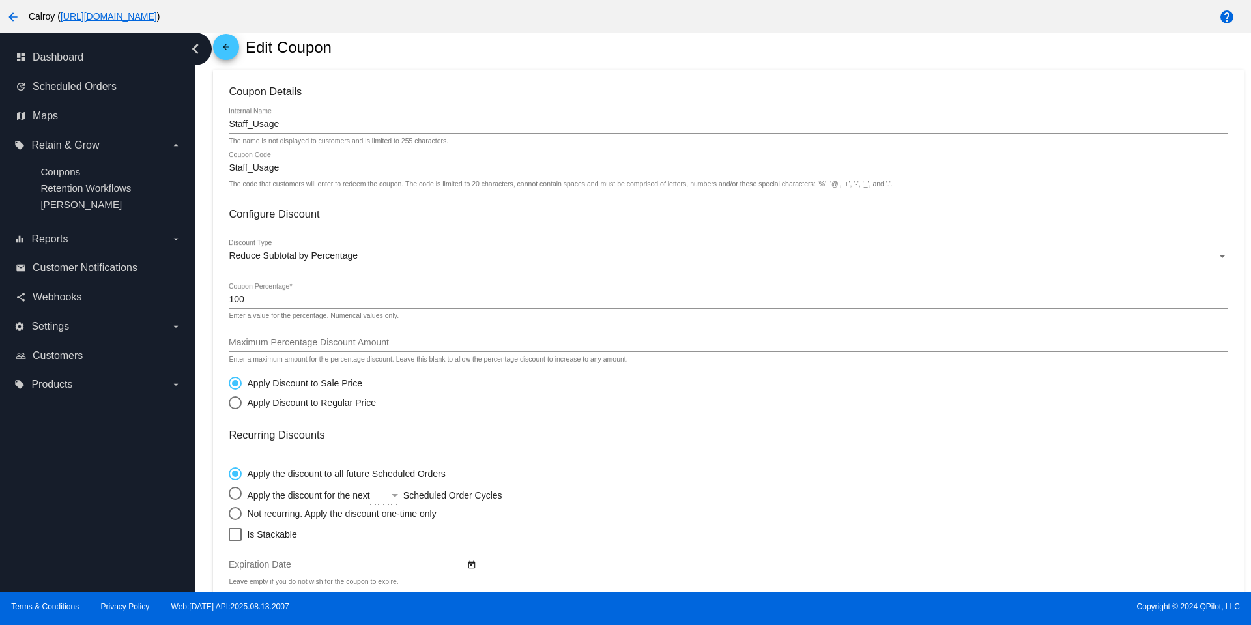
scroll to position [78, 0]
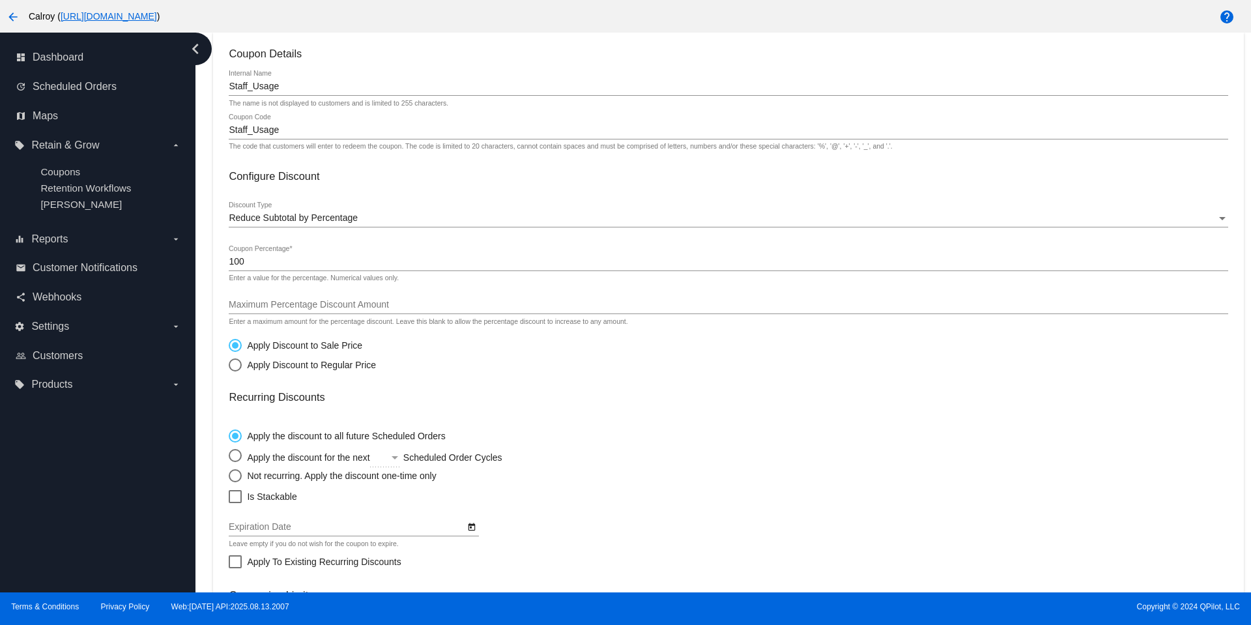
click at [233, 474] on div "Select an option" at bounding box center [235, 475] width 13 height 13
click at [229, 475] on input "Not recurring. Apply the discount one-time only" at bounding box center [228, 475] width 1 height 1
radio input "true"
click at [237, 431] on div "Select an option" at bounding box center [235, 435] width 13 height 13
click at [229, 435] on input "Apply the discount to all future Scheduled Orders" at bounding box center [228, 435] width 1 height 1
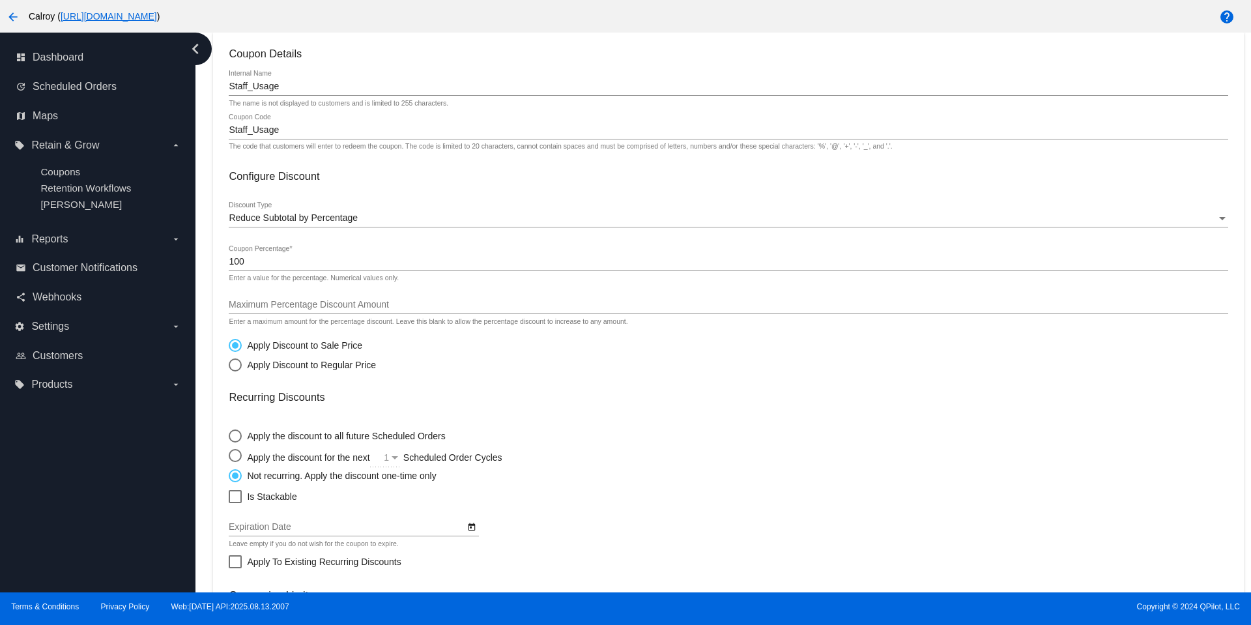
radio input "true"
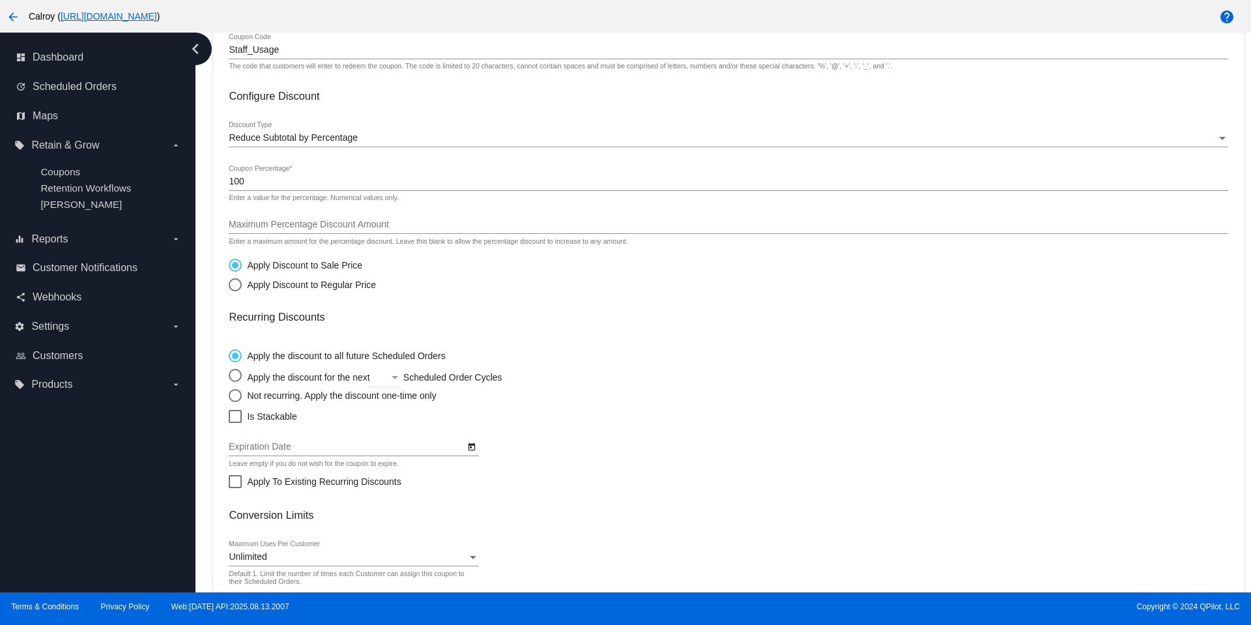
scroll to position [193, 0]
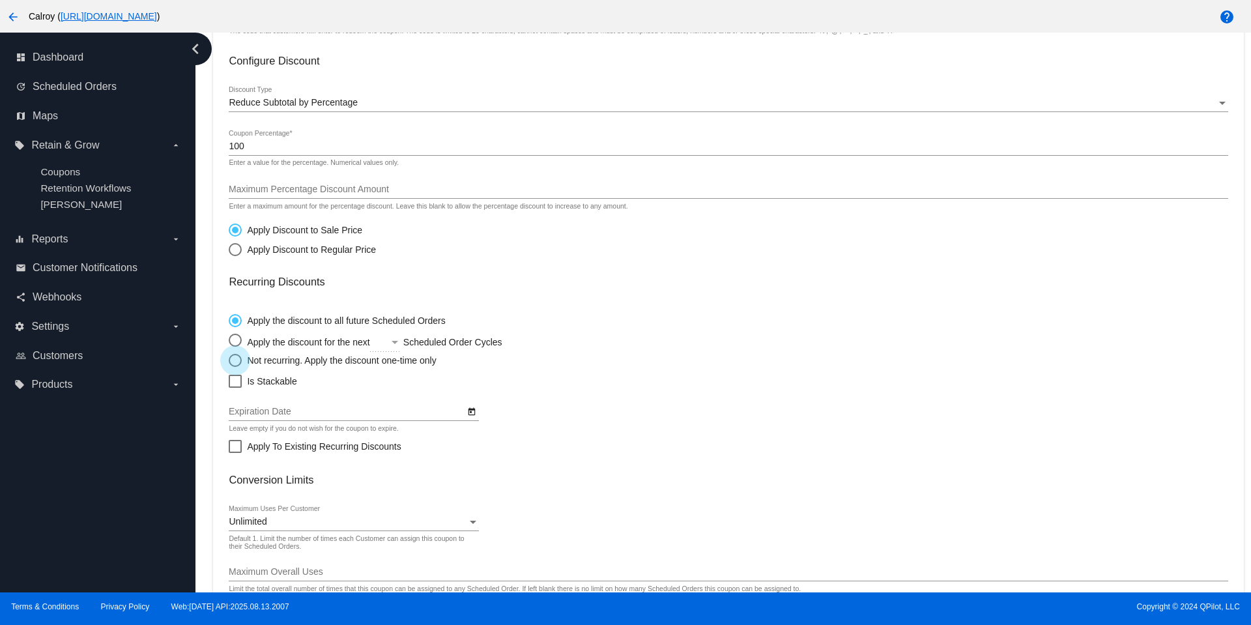
click at [260, 358] on div "Not recurring. Apply the discount one-time only" at bounding box center [339, 360] width 194 height 10
click at [229, 360] on input "Not recurring. Apply the discount one-time only" at bounding box center [228, 360] width 1 height 1
radio input "true"
click at [395, 342] on div "Select an option" at bounding box center [394, 342] width 7 height 3
click at [229, 341] on input "Apply the discount for the next 1 Scheduled Order Cycles" at bounding box center [228, 340] width 1 height 1
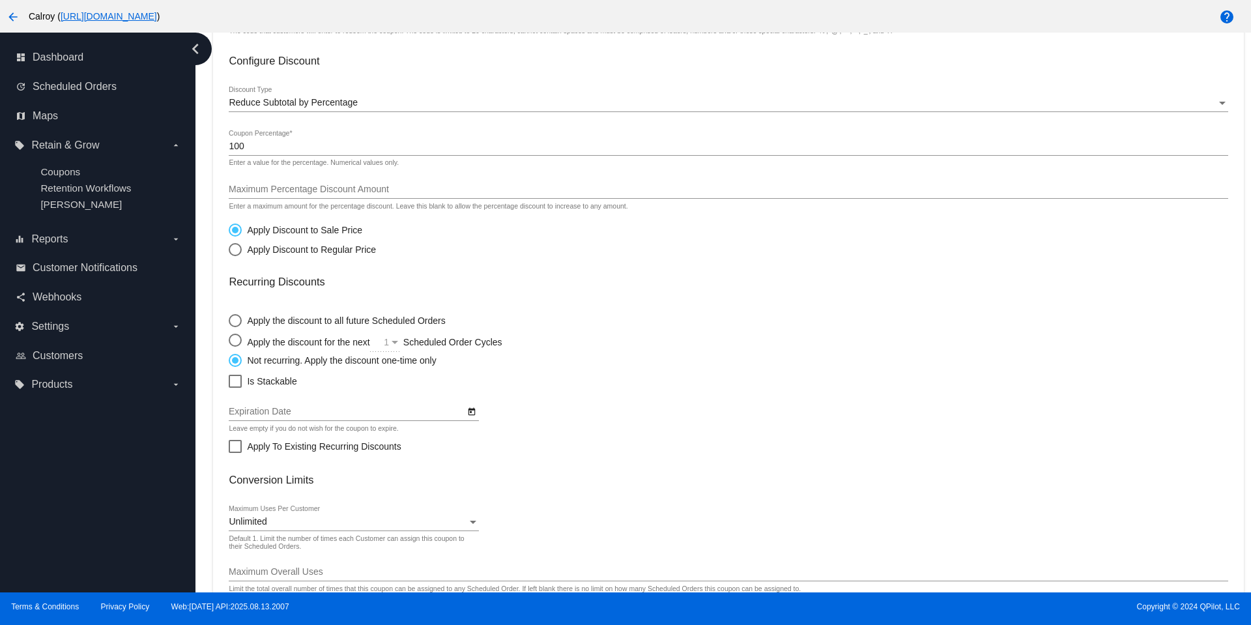
radio input "true"
click at [395, 347] on div "Select an option" at bounding box center [395, 342] width 12 height 10
click at [229, 341] on input "Apply the discount for the next 1 Scheduled Order Cycles" at bounding box center [228, 340] width 1 height 1
click at [384, 479] on span "Custom" at bounding box center [399, 481] width 52 height 27
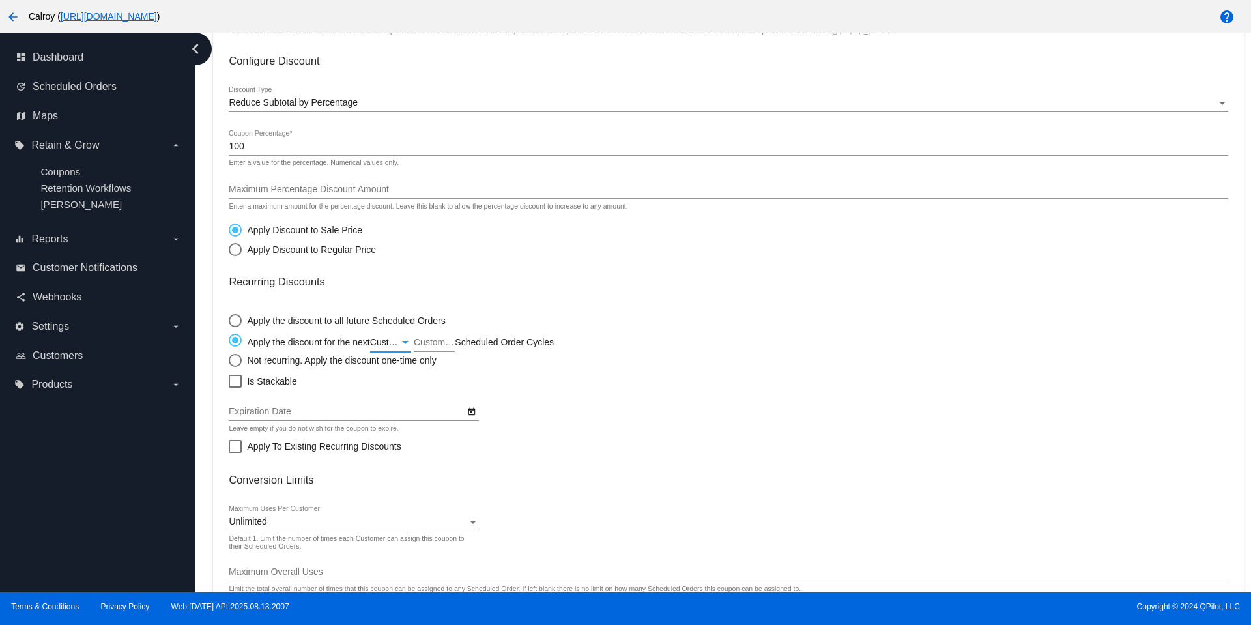
click at [235, 316] on div "Select an option" at bounding box center [235, 320] width 13 height 13
click at [229, 320] on input "Apply the discount to all future Scheduled Orders" at bounding box center [228, 320] width 1 height 1
radio input "true"
click at [573, 293] on mat-card-content "Coupon Details Staff_Usage Internal Name The name is not displayed to customers…" at bounding box center [728, 276] width 999 height 689
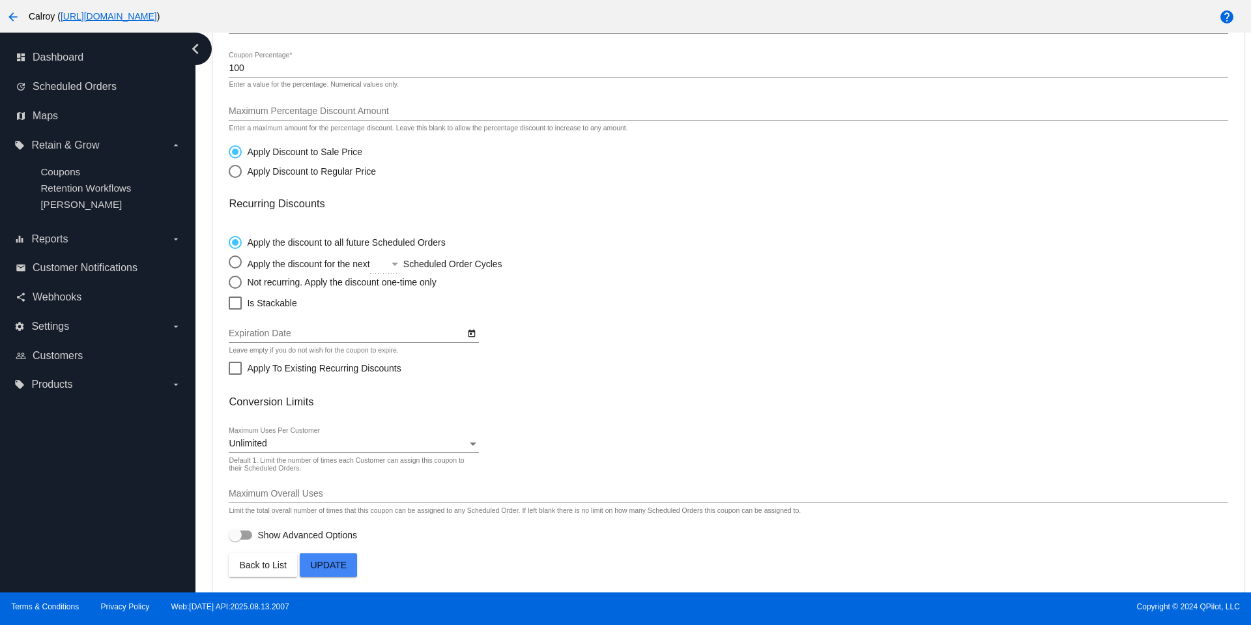
scroll to position [193, 0]
